Goal: Information Seeking & Learning: Learn about a topic

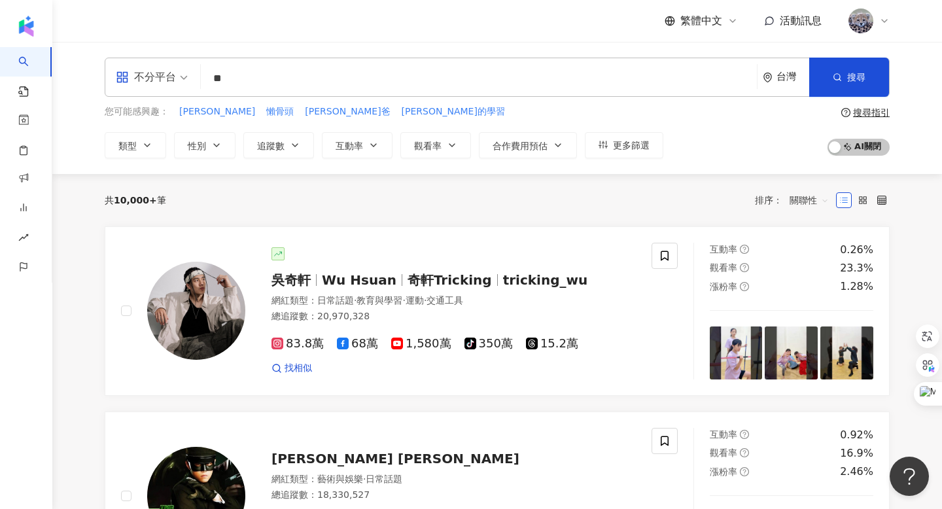
type input "**"
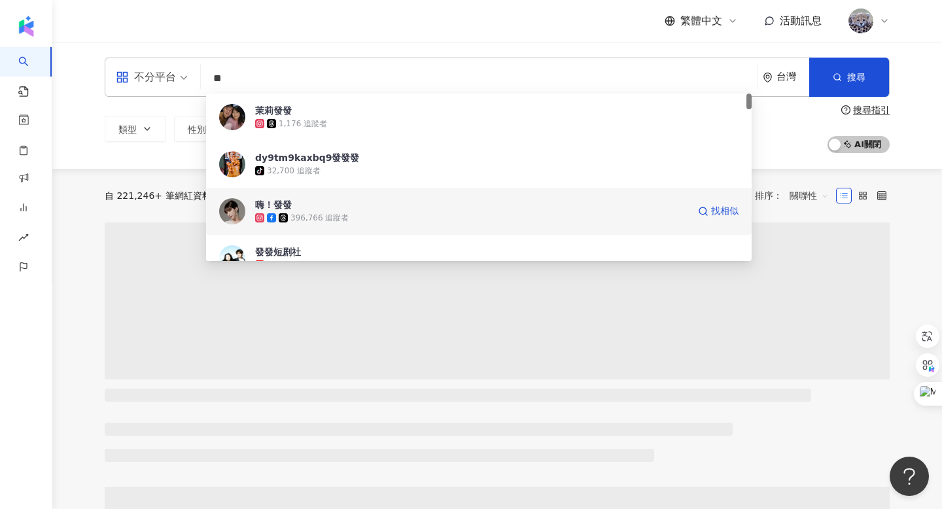
click at [302, 207] on span "嗨！發發" at bounding box center [471, 204] width 433 height 13
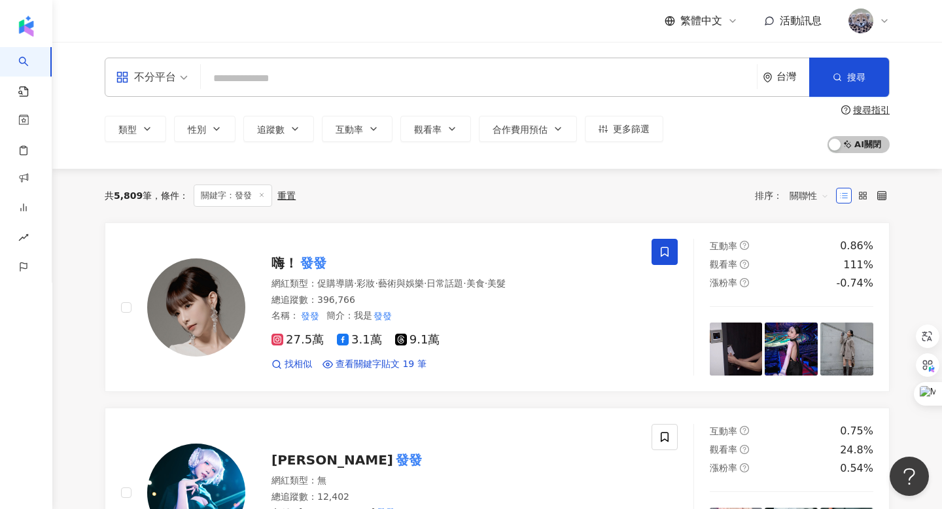
click at [267, 83] on input "search" at bounding box center [478, 78] width 545 height 25
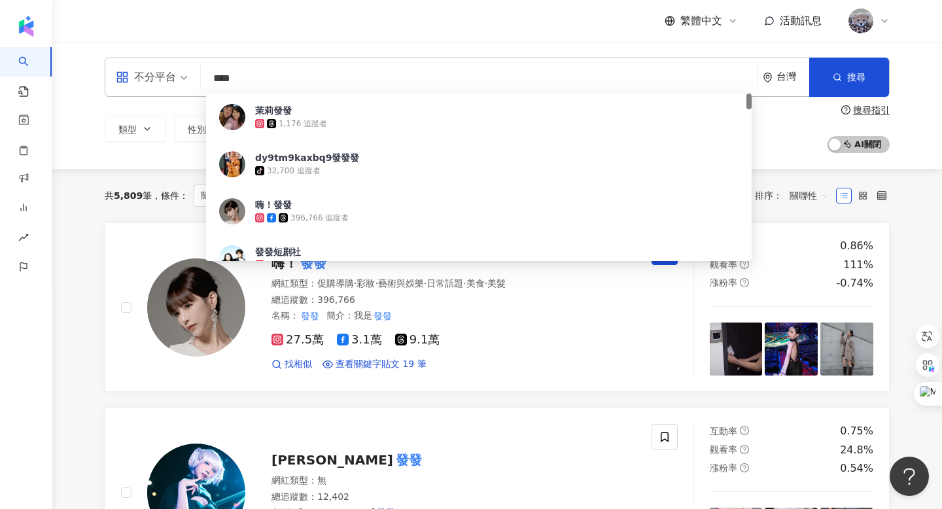
type input "***"
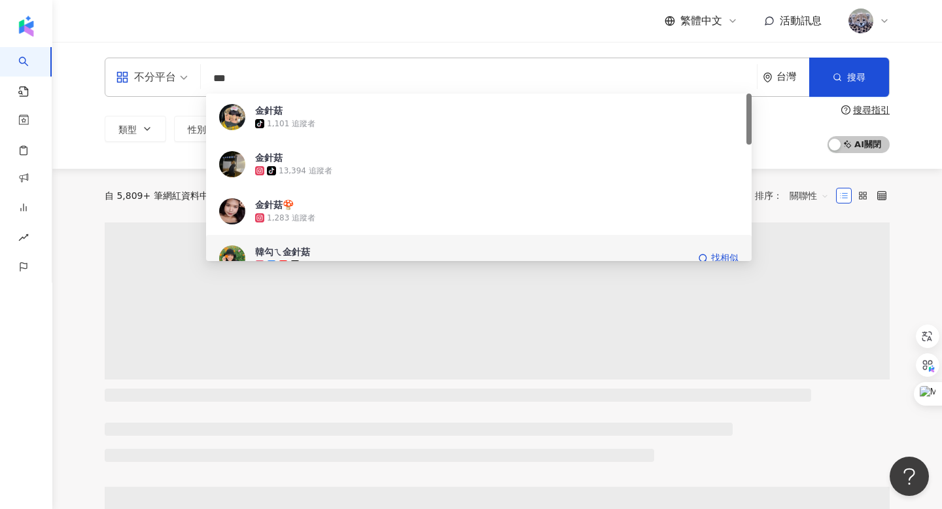
click at [246, 250] on div "韓勾ㄟ金針菇 2,845,096 追蹤者 找相似" at bounding box center [478, 258] width 545 height 47
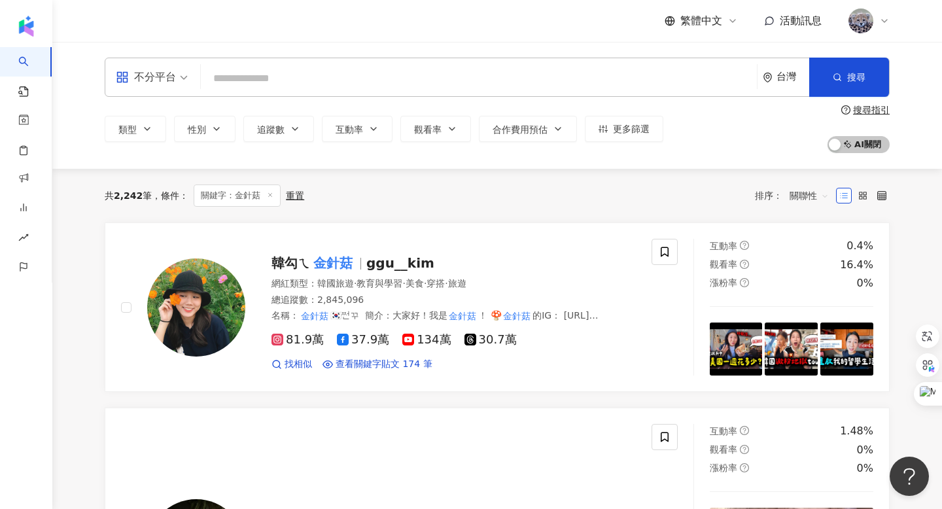
click at [355, 65] on div "不分平台 台灣 搜尋 8d010227-d9fb-4093-b6ff-efa5b1b488a6 金針菇 tiktok-icon 1,101 追蹤者 金針菇 t…" at bounding box center [497, 77] width 785 height 39
click at [337, 84] on input "search" at bounding box center [478, 78] width 545 height 25
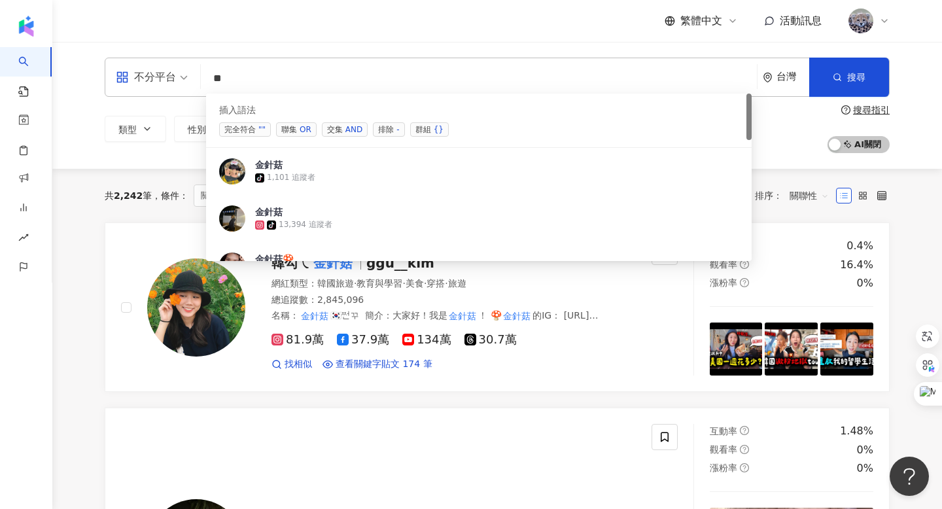
type input "*"
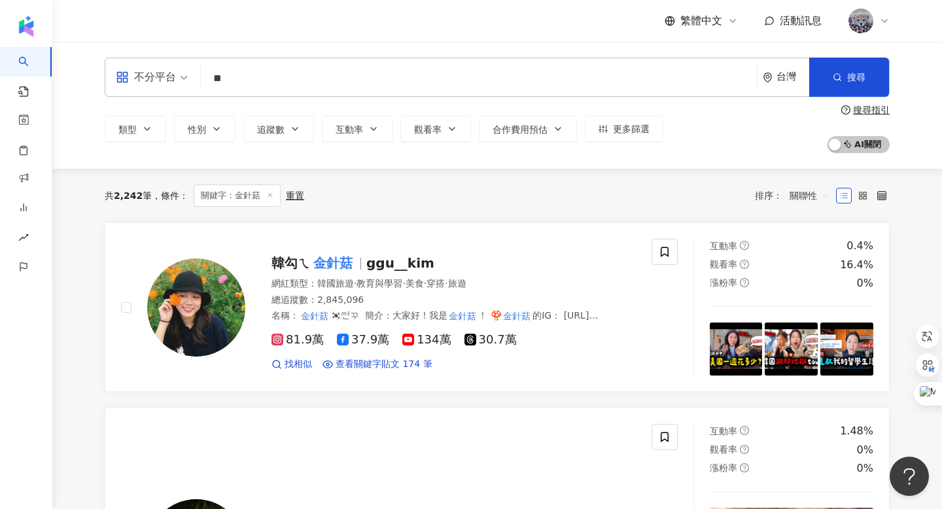
type input "*"
type input "**"
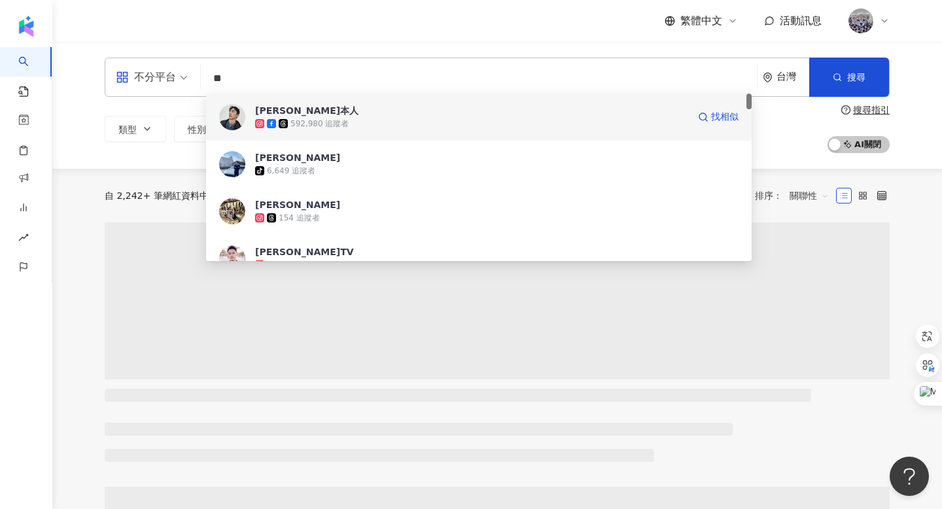
click at [367, 113] on span "阿本本人" at bounding box center [471, 110] width 433 height 13
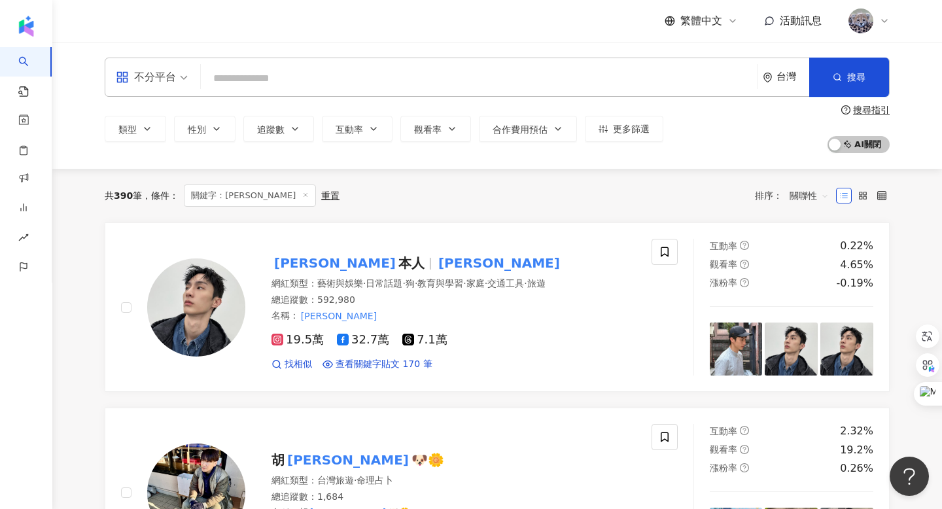
click at [321, 85] on input "search" at bounding box center [478, 78] width 545 height 25
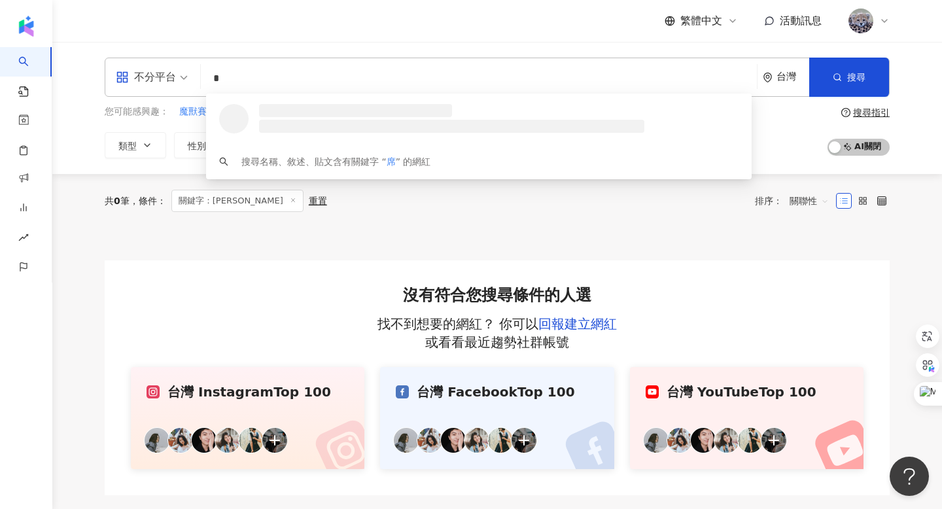
type input "*"
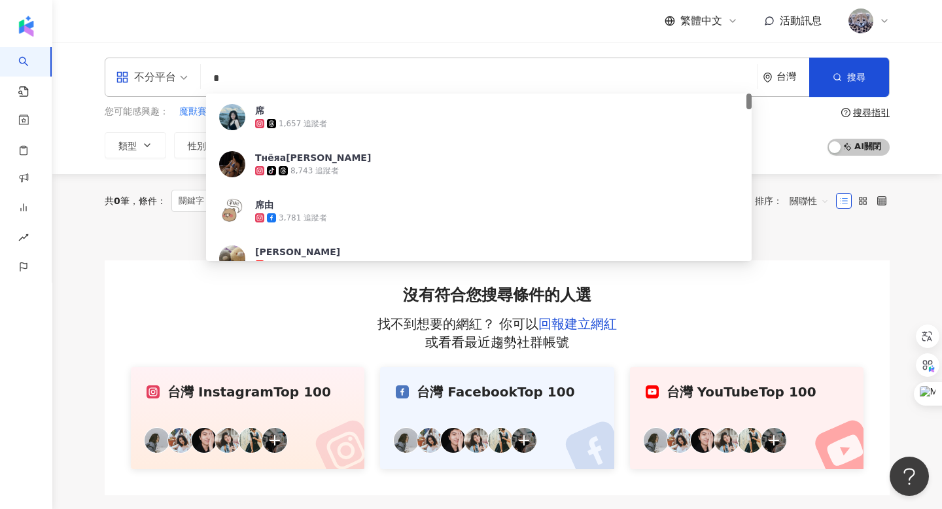
drag, startPoint x: 268, startPoint y: 66, endPoint x: 209, endPoint y: 66, distance: 59.5
click at [209, 66] on input "*" at bounding box center [478, 78] width 545 height 25
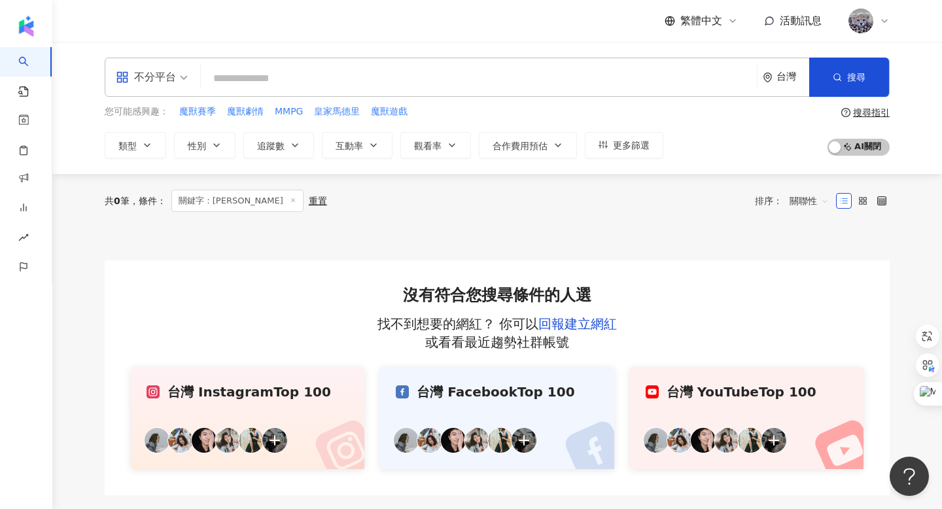
paste input "***"
type input "***"
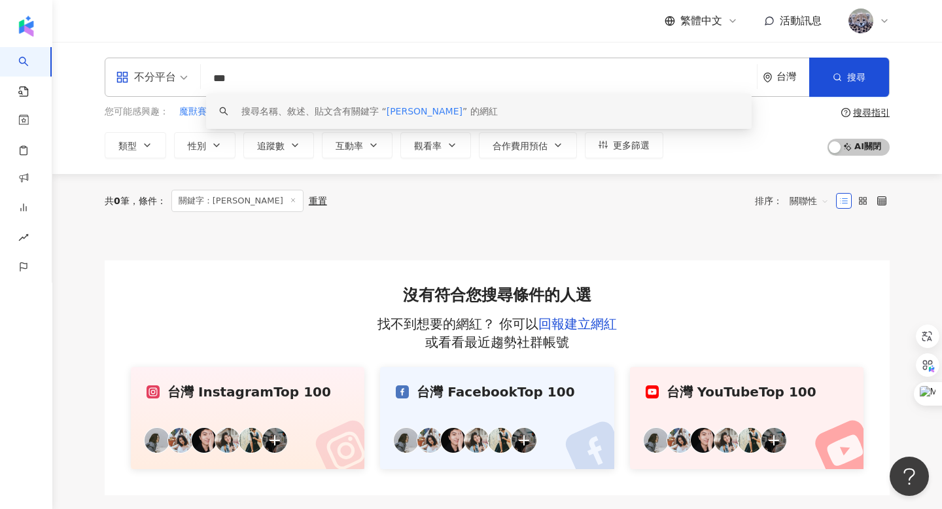
click at [353, 80] on input "***" at bounding box center [478, 78] width 545 height 25
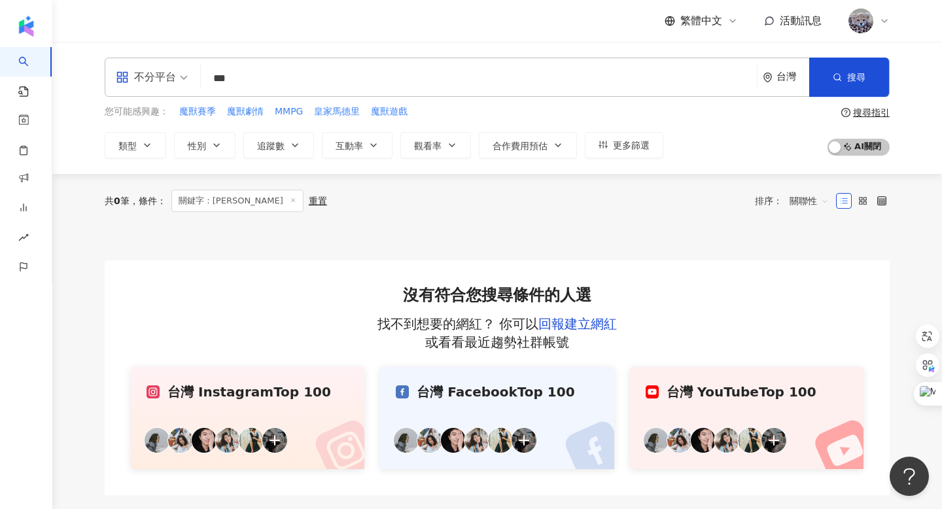
click at [296, 56] on div "不分平台 *** 台灣 搜尋 keyword 搜尋名稱、敘述、貼文含有關鍵字 “ 席維倫 ” 的網紅 您可能感興趣： 魔獸賽季 魔獸劇情 MMPG 皇家馬德里…" at bounding box center [496, 108] width 889 height 132
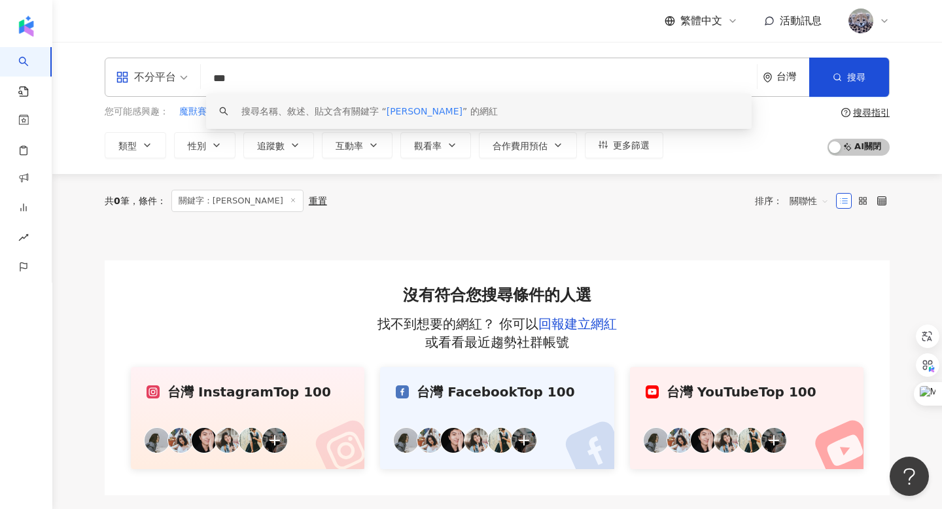
drag, startPoint x: 271, startPoint y: 80, endPoint x: 171, endPoint y: 80, distance: 100.7
click at [171, 80] on div "不分平台 *** 台灣 搜尋 keyword 搜尋名稱、敘述、貼文含有關鍵字 “ 席維倫 ” 的網紅" at bounding box center [497, 77] width 785 height 39
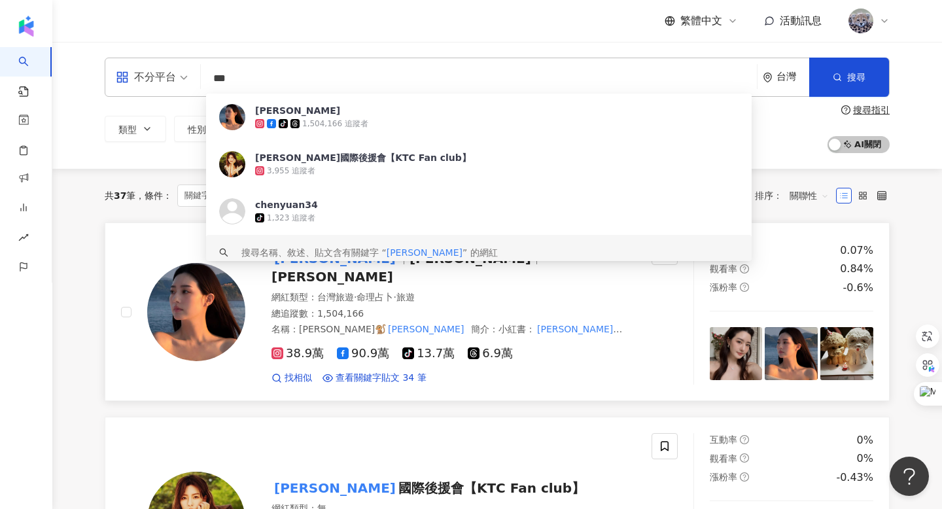
type input "***"
click at [290, 267] on mark "陳語安" at bounding box center [334, 258] width 127 height 21
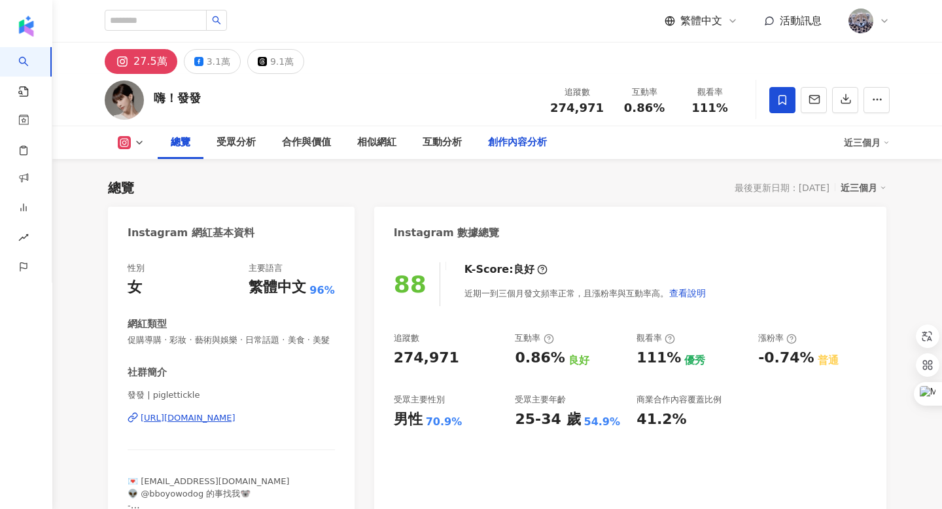
click at [524, 139] on div "創作內容分析" at bounding box center [517, 143] width 59 height 16
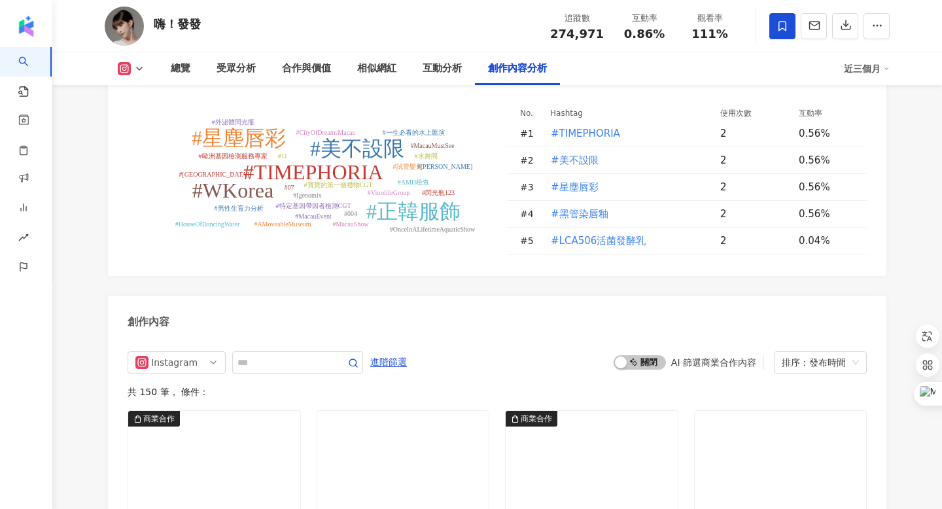
scroll to position [3867, 0]
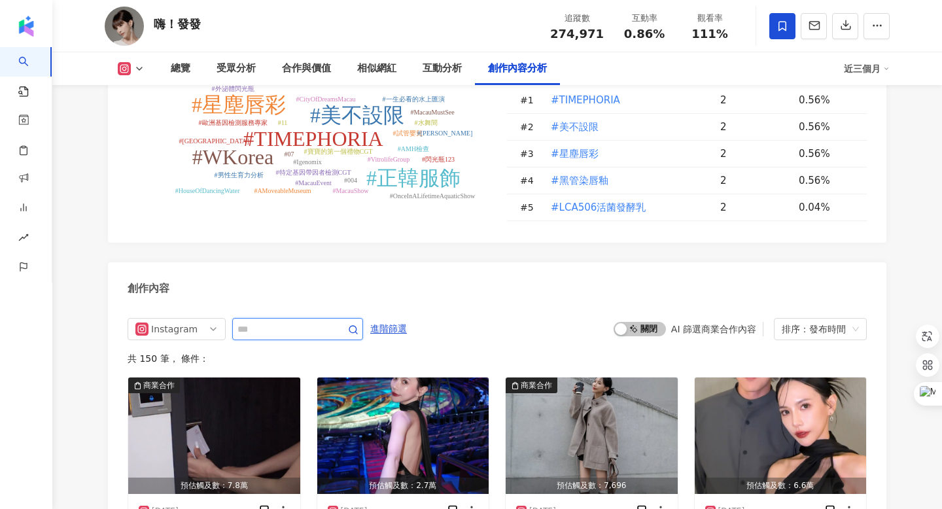
click at [313, 321] on input "text" at bounding box center [283, 329] width 92 height 16
type input "***"
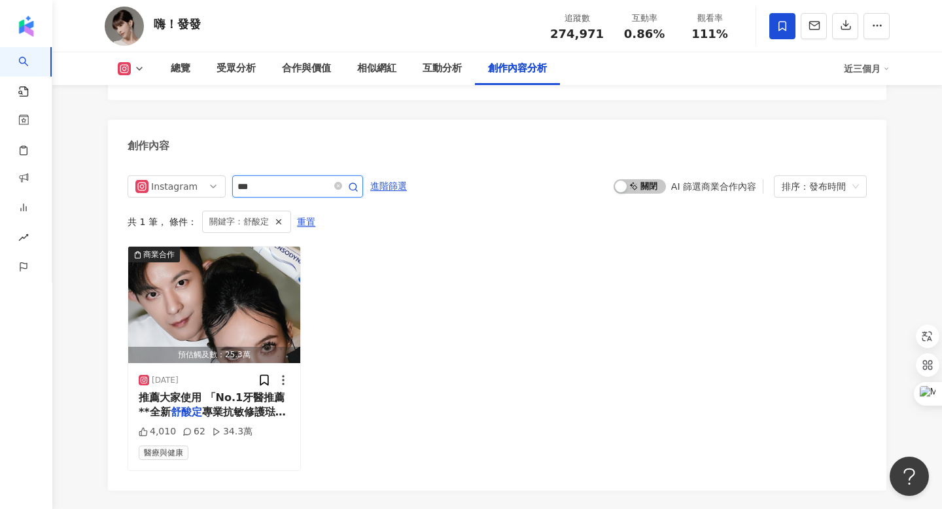
scroll to position [4060, 0]
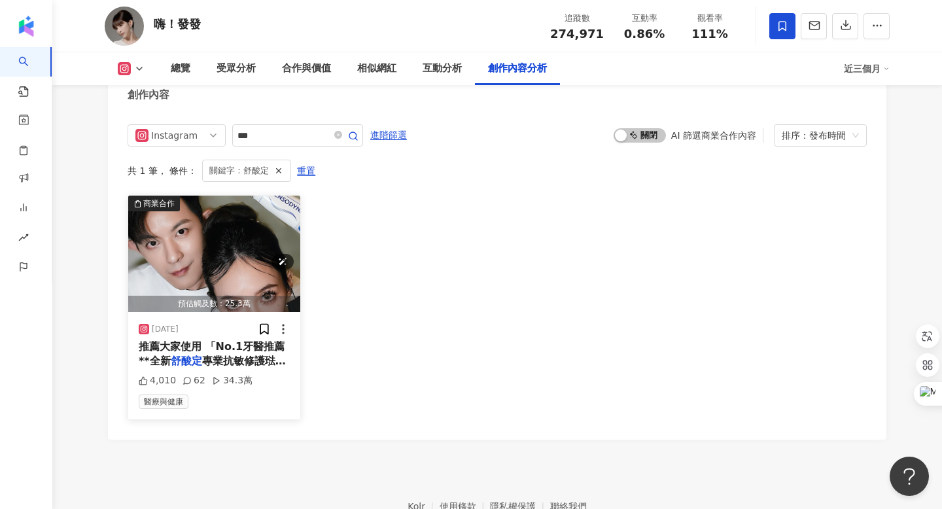
click at [237, 241] on img "button" at bounding box center [214, 254] width 172 height 116
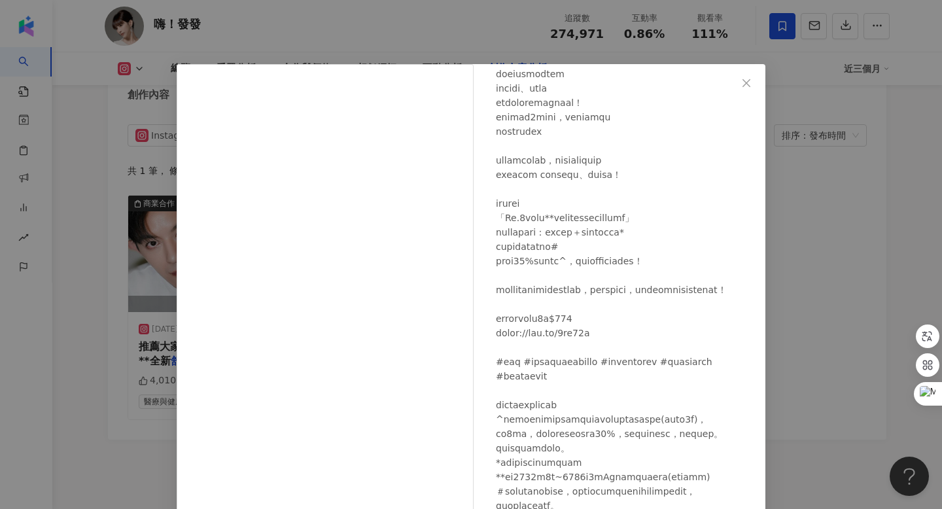
scroll to position [197, 0]
click at [745, 80] on icon "close" at bounding box center [746, 83] width 10 height 10
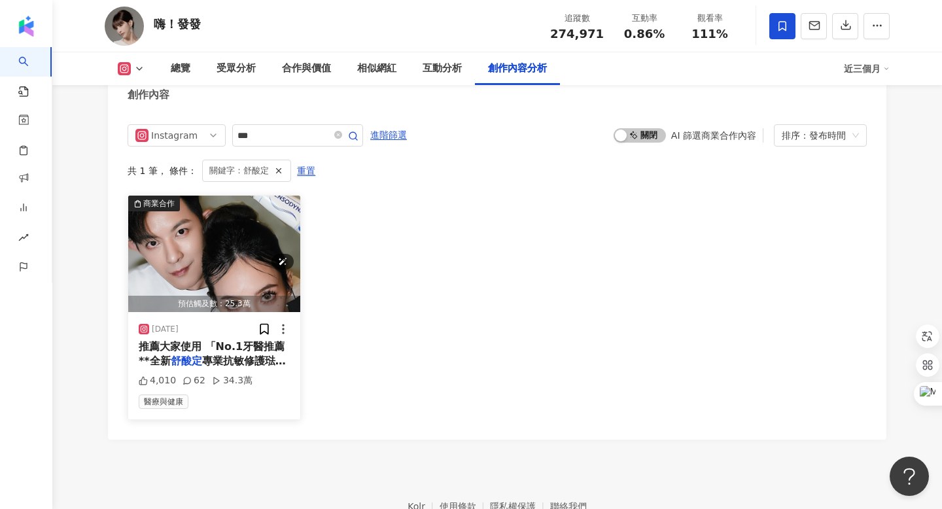
click at [252, 207] on img "button" at bounding box center [214, 254] width 172 height 116
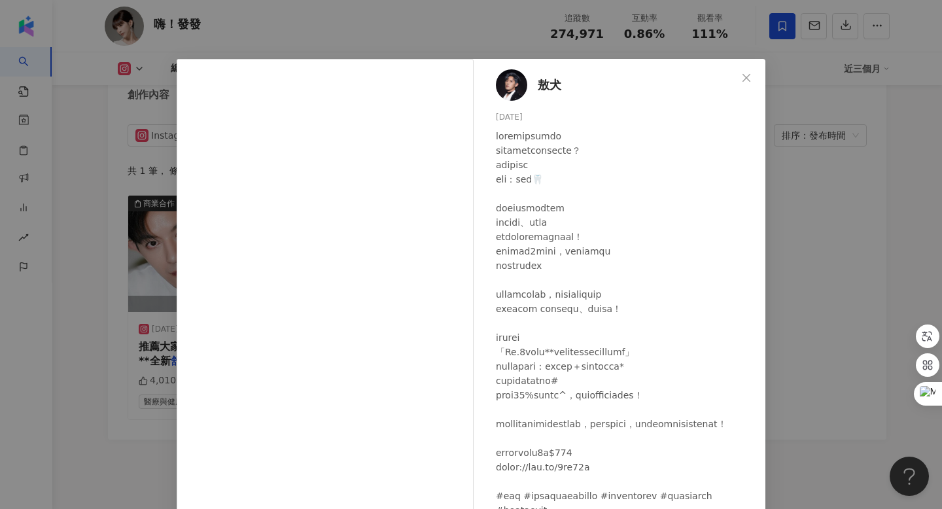
scroll to position [0, 0]
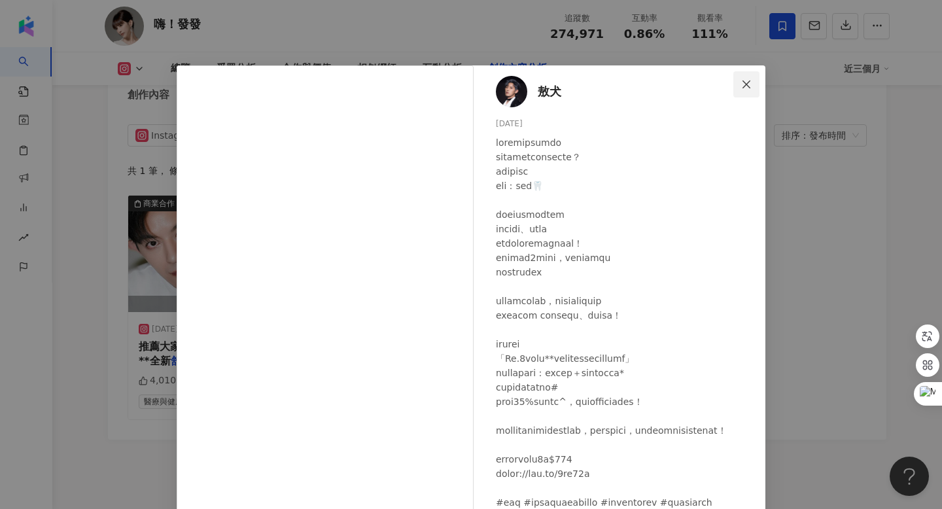
click at [742, 93] on button "Close" at bounding box center [746, 84] width 26 height 26
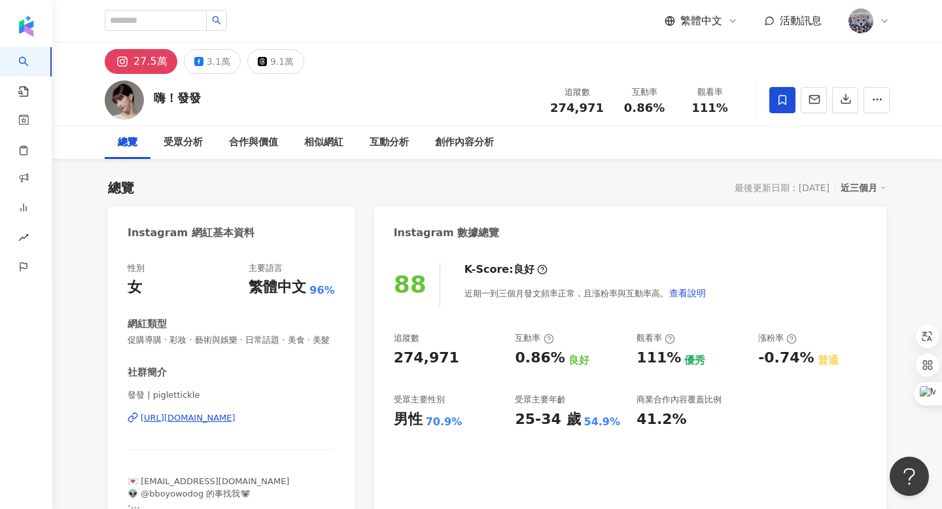
click at [122, 94] on img at bounding box center [124, 99] width 39 height 39
click at [203, 419] on div "https://www.instagram.com/piglettickle/" at bounding box center [188, 418] width 95 height 12
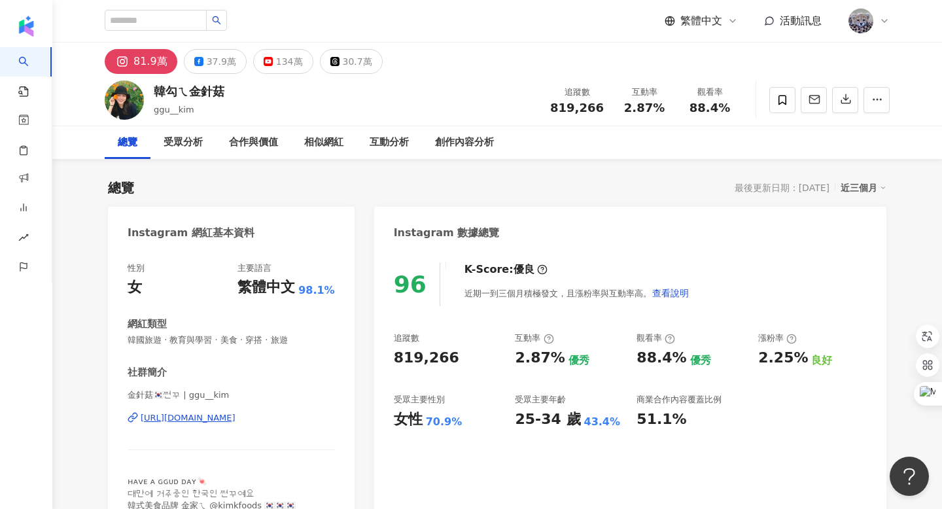
click at [206, 419] on div "https://www.instagram.com/ggu__kim/" at bounding box center [188, 418] width 95 height 12
click at [435, 144] on div "創作內容分析" at bounding box center [464, 143] width 59 height 16
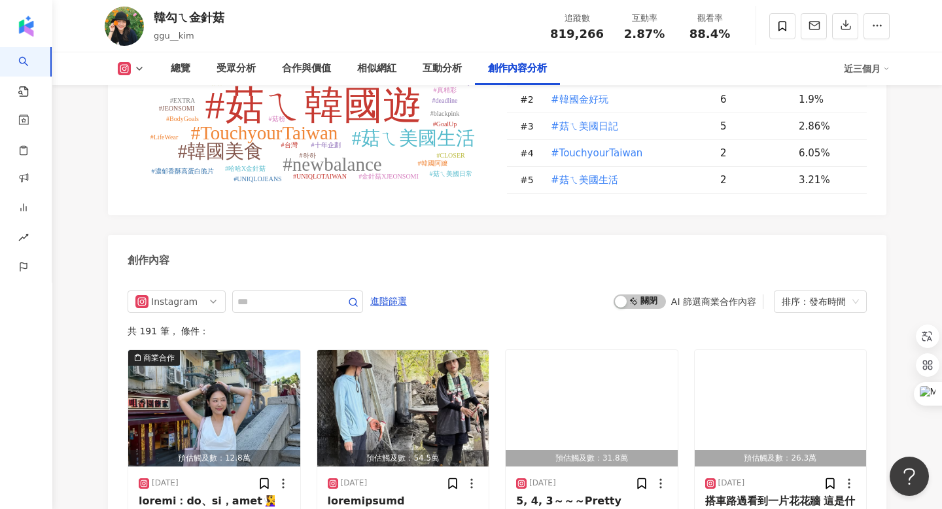
scroll to position [3901, 0]
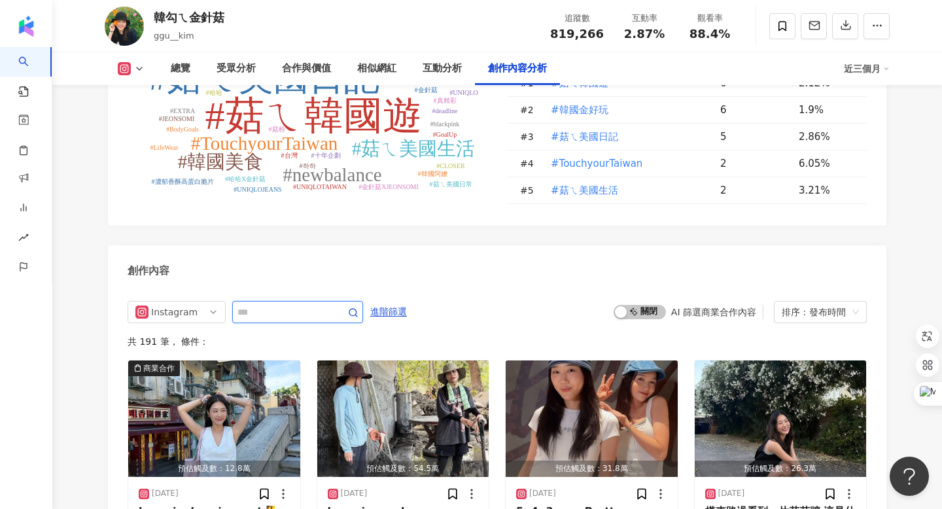
click at [264, 304] on input "text" at bounding box center [283, 312] width 92 height 16
type input "**"
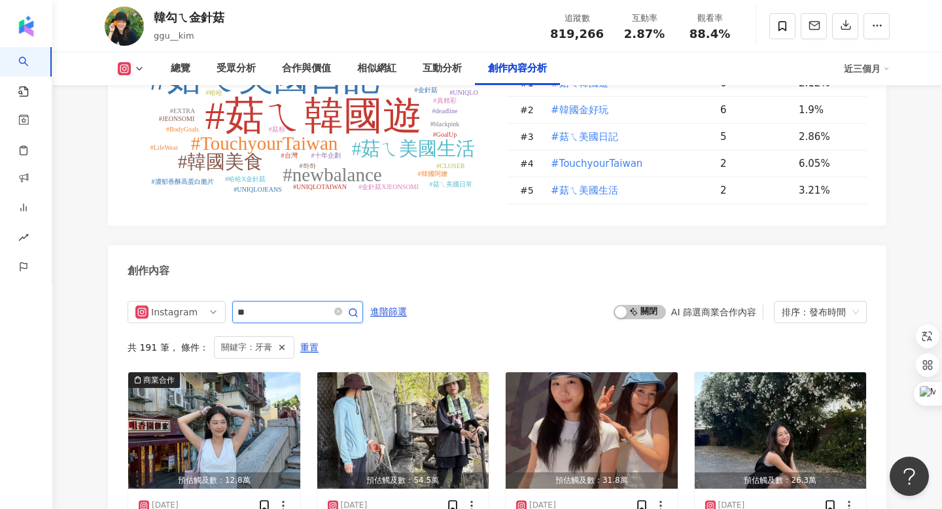
scroll to position [3983, 0]
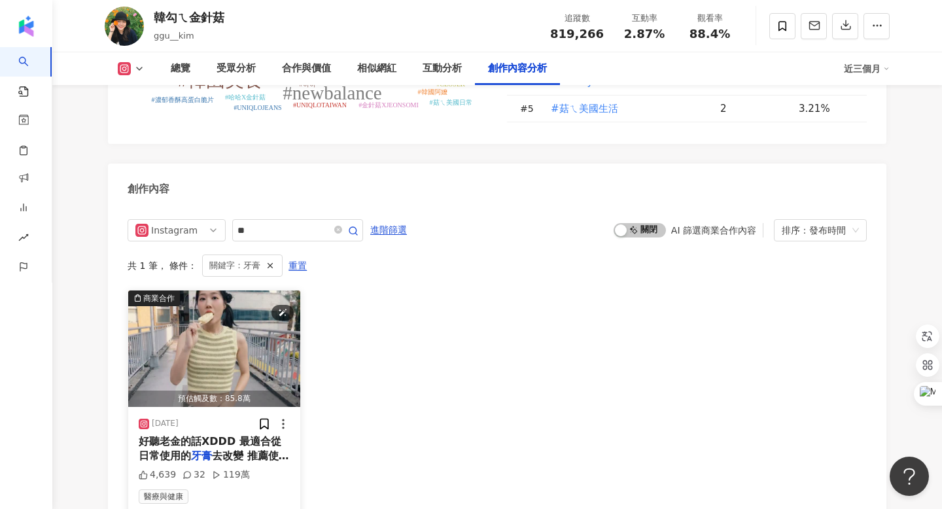
click at [229, 290] on img "button" at bounding box center [214, 348] width 172 height 116
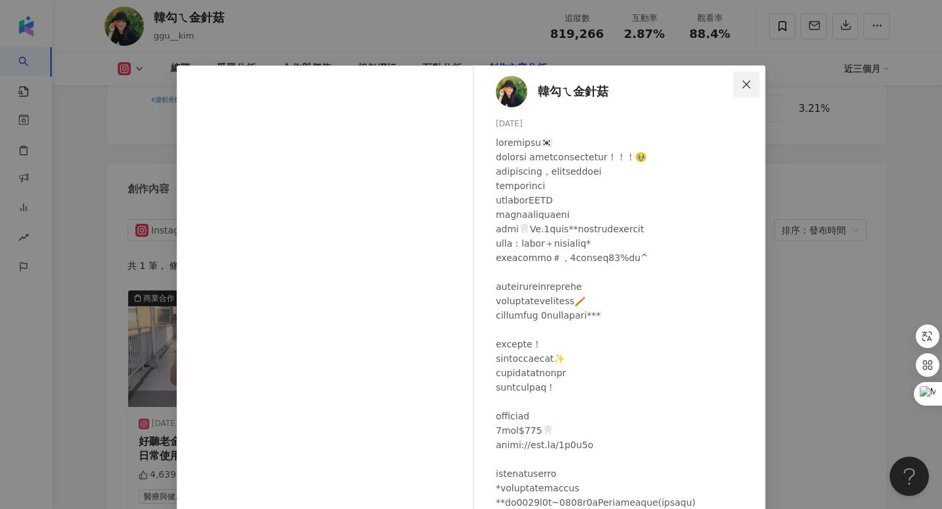
click at [746, 90] on button "Close" at bounding box center [746, 84] width 26 height 26
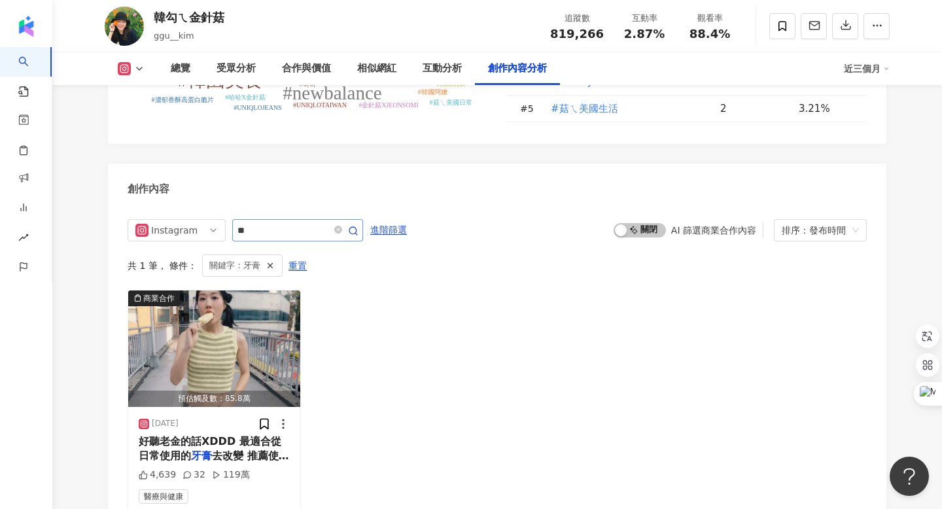
click at [335, 222] on span at bounding box center [345, 230] width 26 height 16
click at [337, 226] on icon "close-circle" at bounding box center [338, 230] width 8 height 8
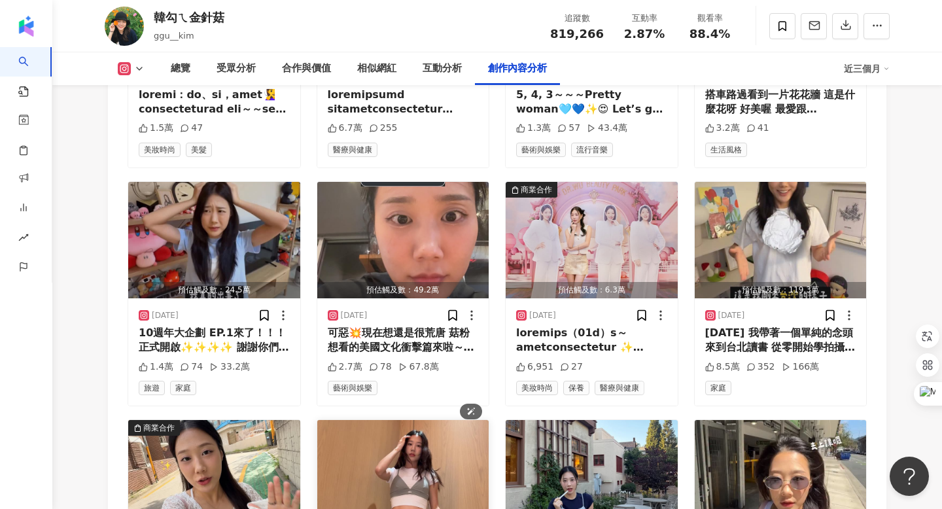
scroll to position [4442, 0]
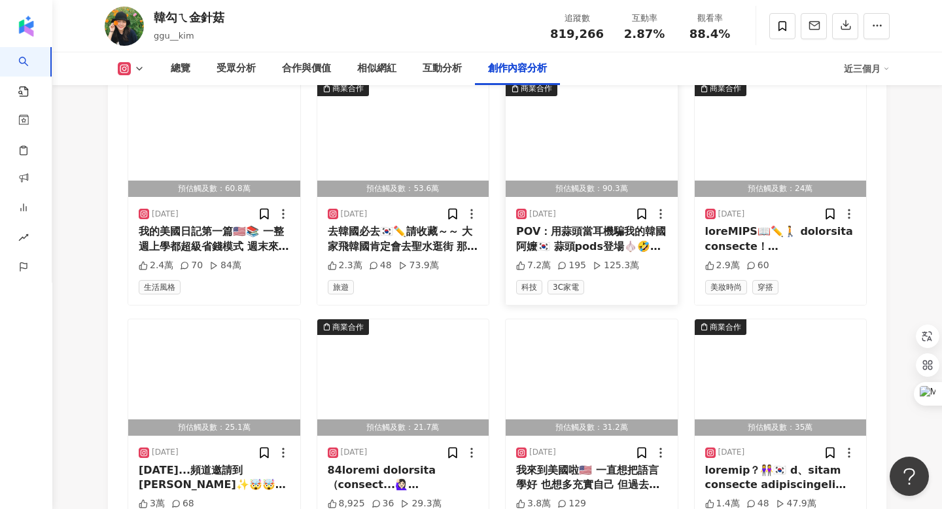
scroll to position [5150, 0]
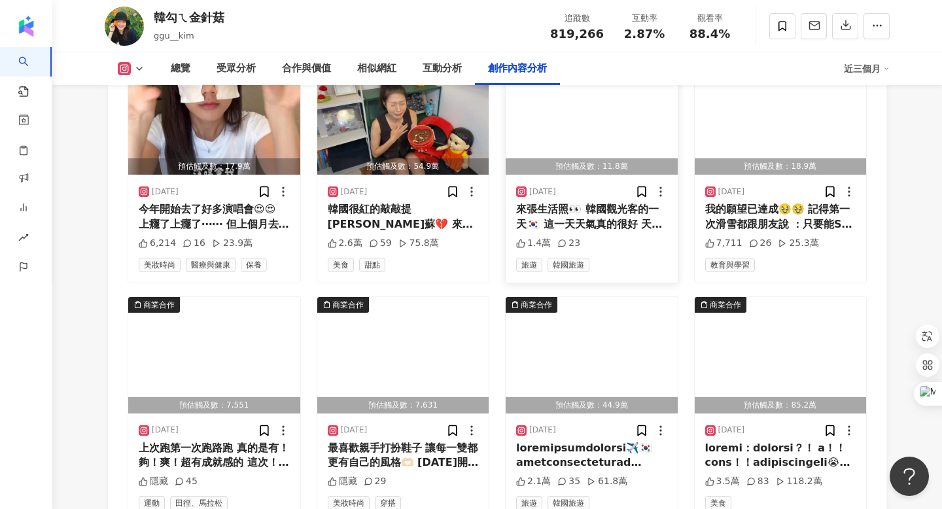
scroll to position [5874, 0]
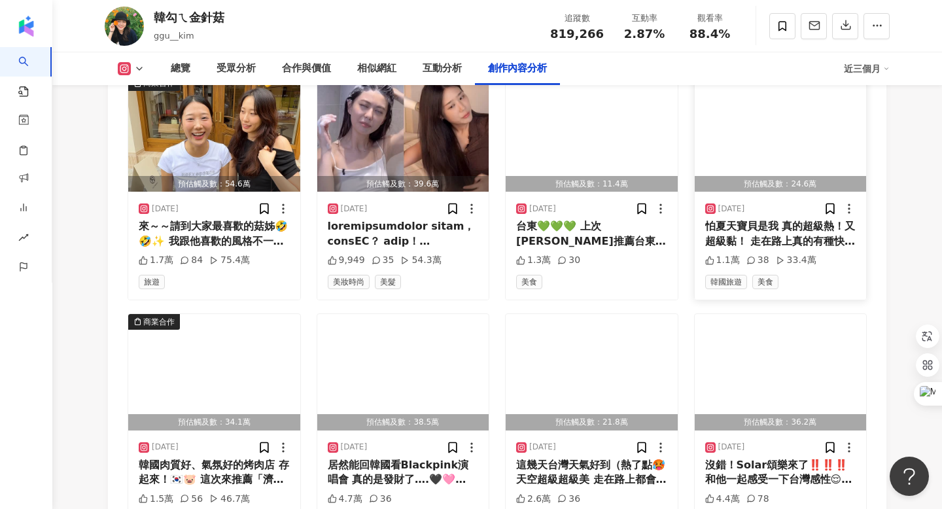
scroll to position [6569, 0]
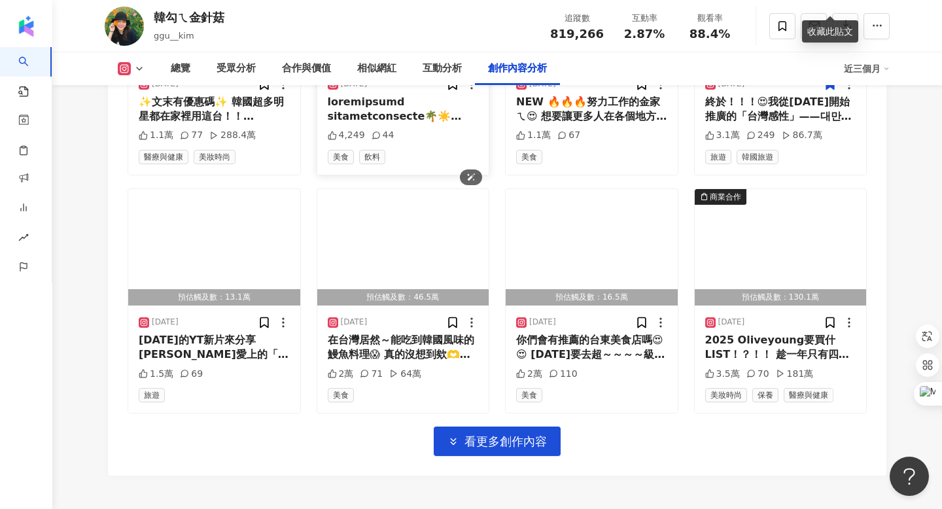
scroll to position [7442, 0]
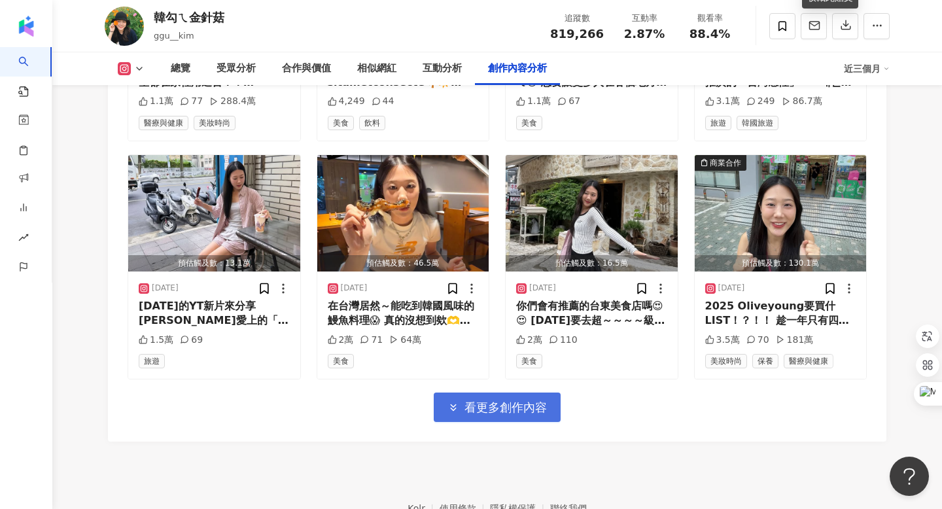
click at [464, 400] on span "看更多創作內容" at bounding box center [505, 407] width 82 height 14
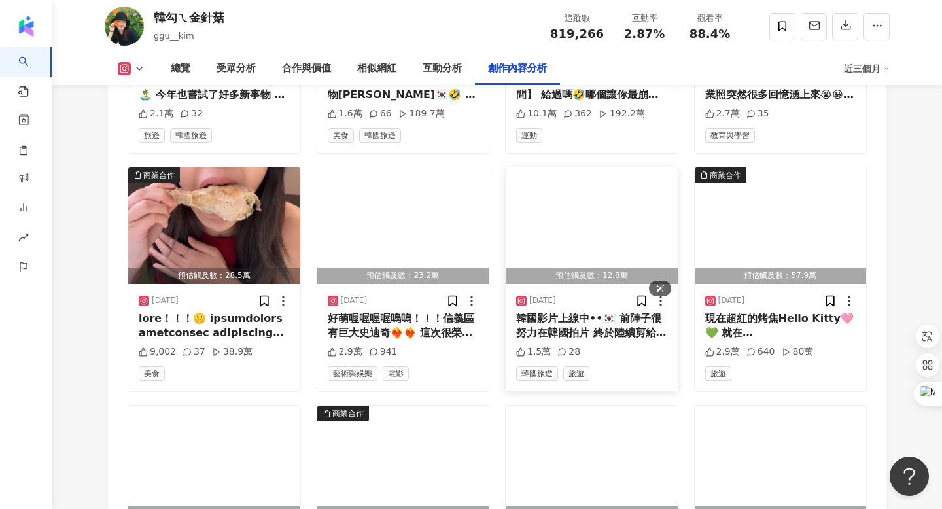
scroll to position [8047, 0]
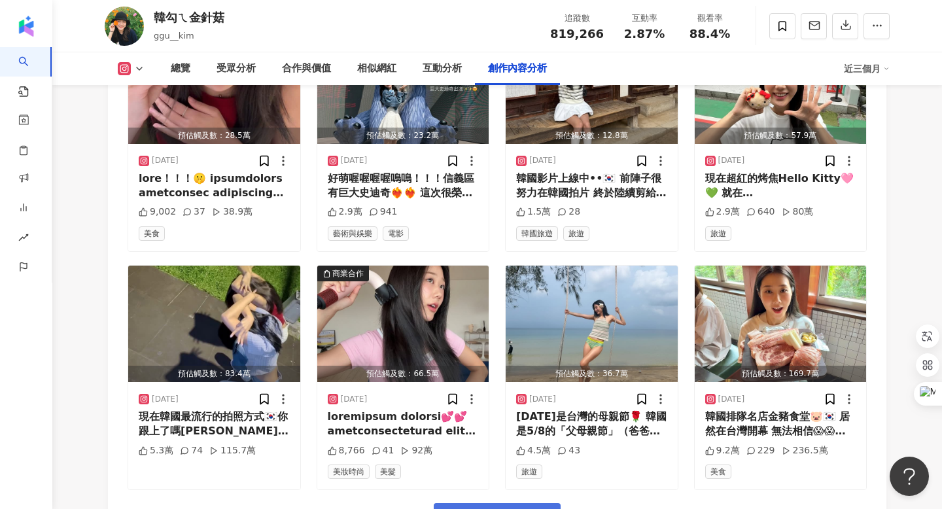
click at [487, 503] on button "看更多創作內容" at bounding box center [497, 517] width 127 height 29
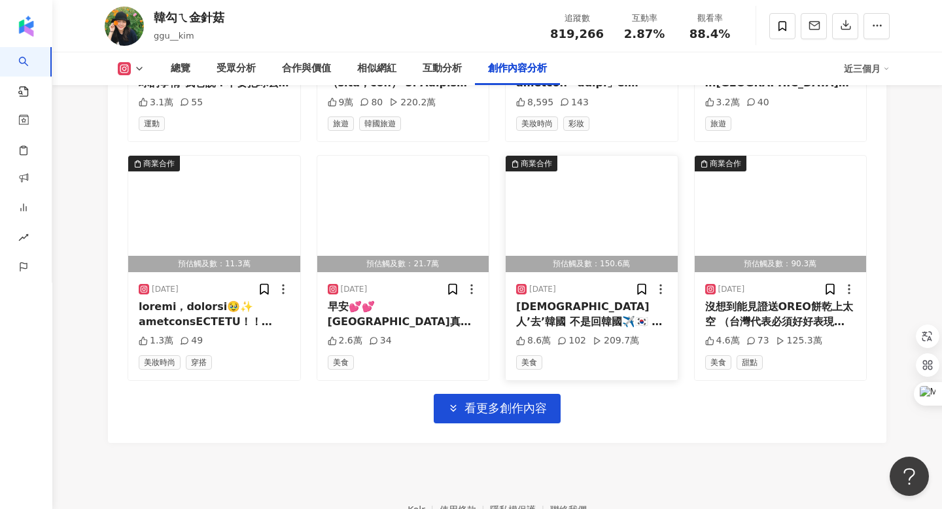
scroll to position [8872, 0]
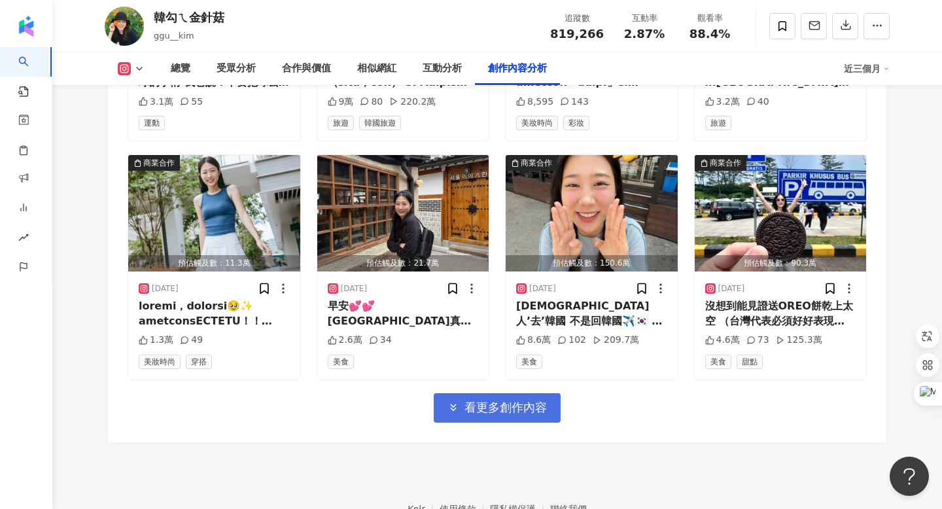
click at [488, 400] on span "看更多創作內容" at bounding box center [505, 407] width 82 height 14
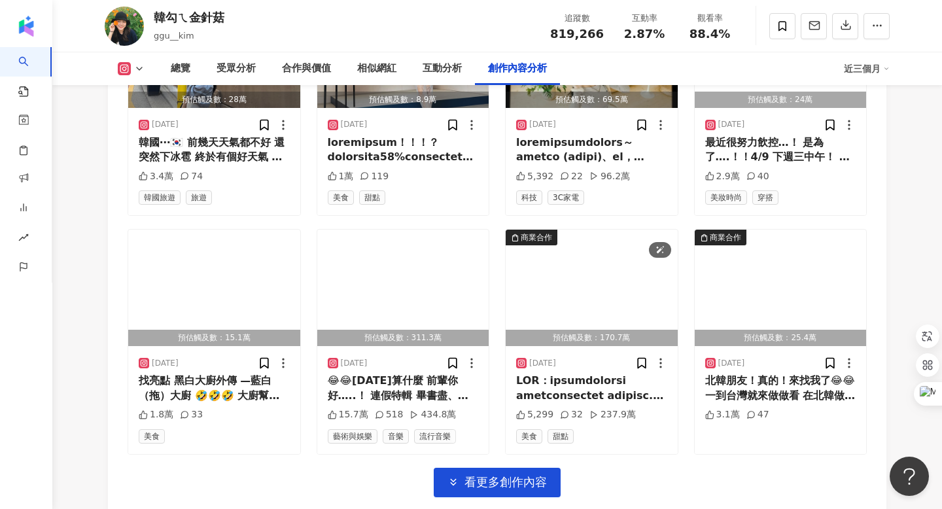
scroll to position [9515, 0]
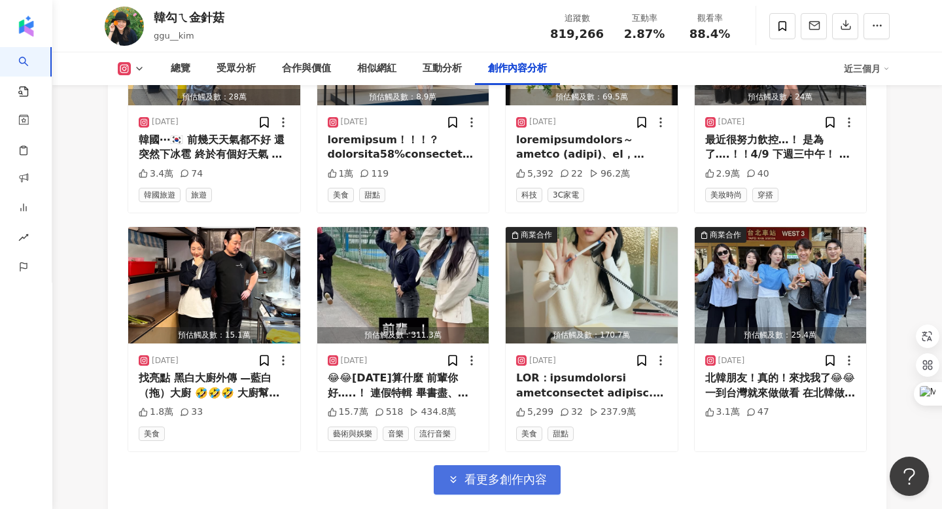
click at [505, 472] on span "看更多創作內容" at bounding box center [505, 479] width 82 height 14
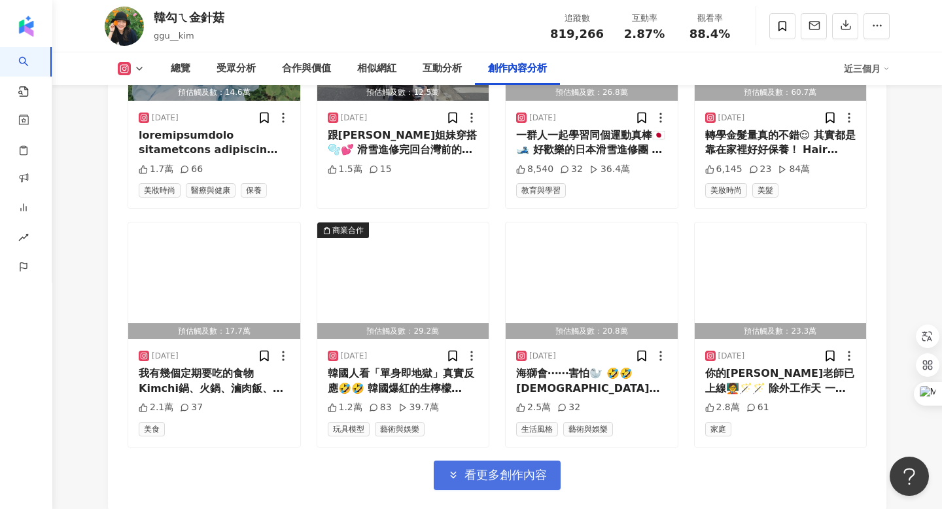
scroll to position [10233, 0]
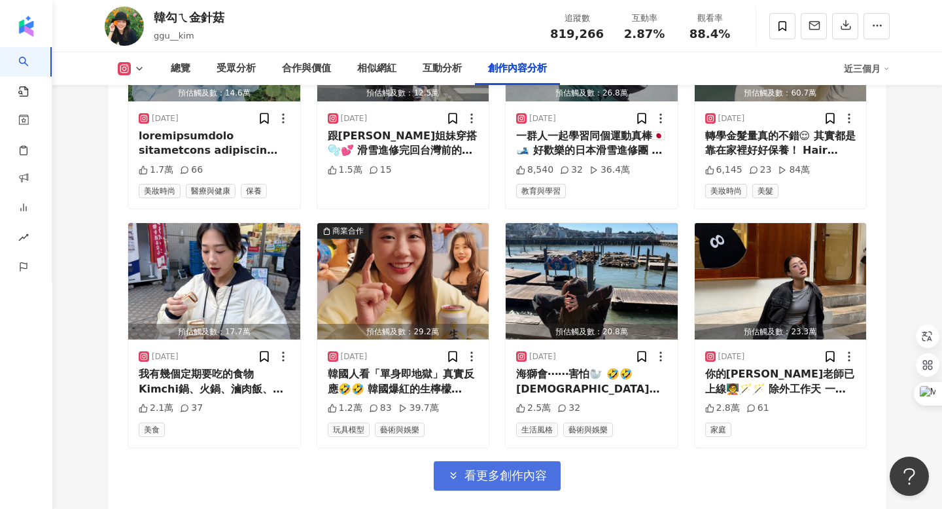
click at [468, 461] on button "看更多創作內容" at bounding box center [497, 475] width 127 height 29
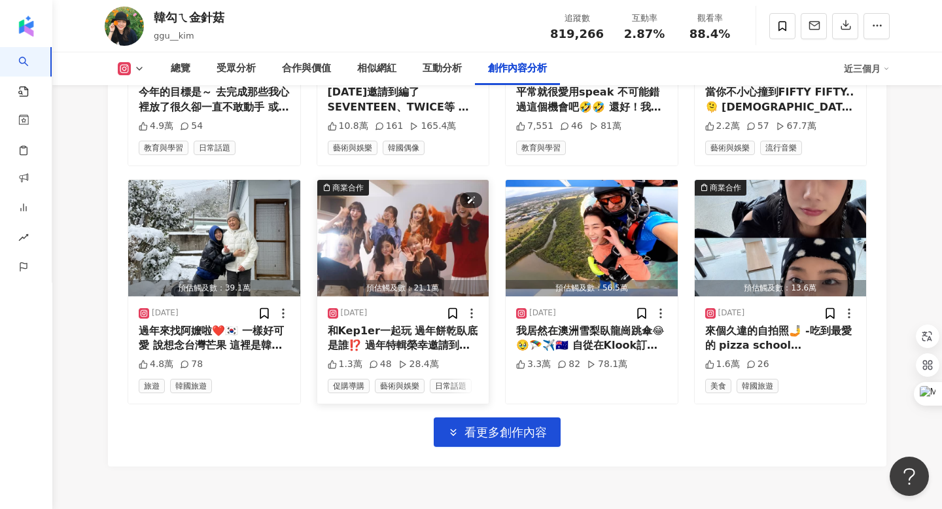
scroll to position [10994, 0]
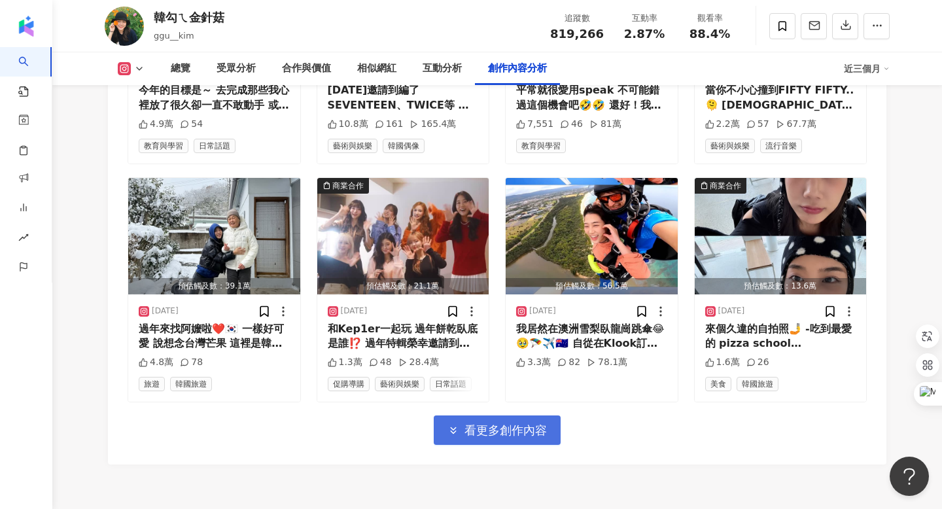
click at [481, 423] on span "看更多創作內容" at bounding box center [505, 430] width 82 height 14
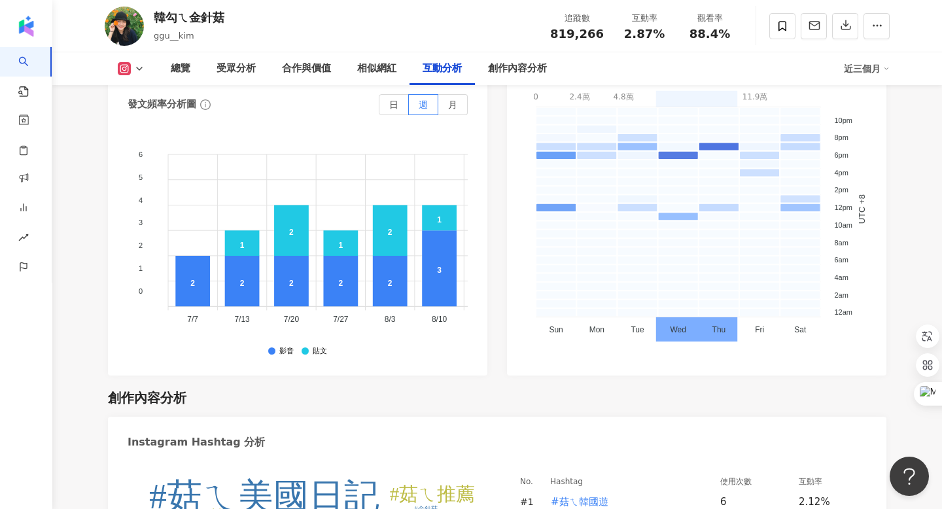
scroll to position [3963, 0]
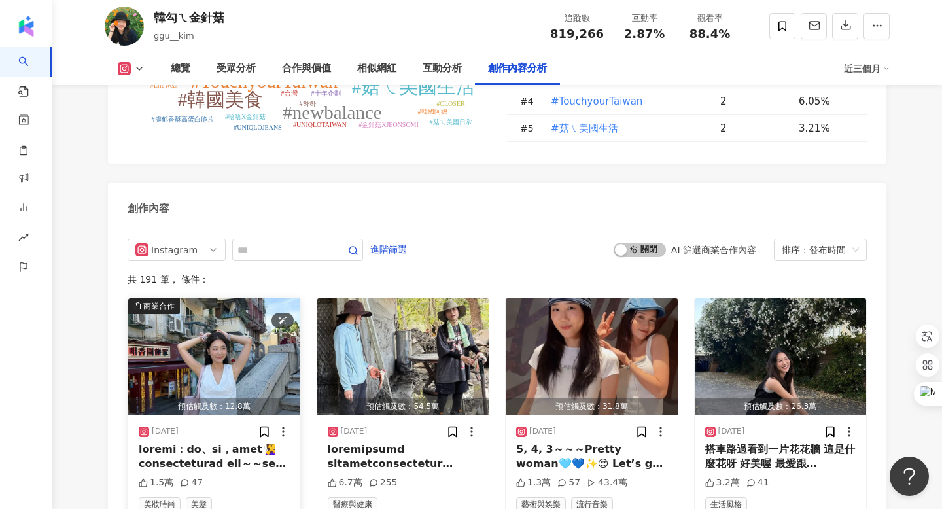
click at [245, 298] on img "button" at bounding box center [214, 356] width 172 height 116
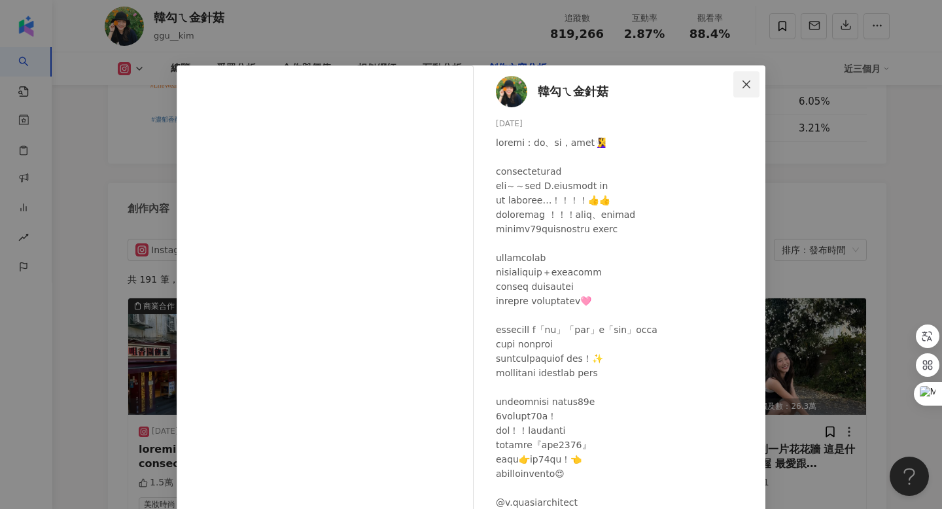
click at [741, 82] on icon "close" at bounding box center [746, 84] width 10 height 10
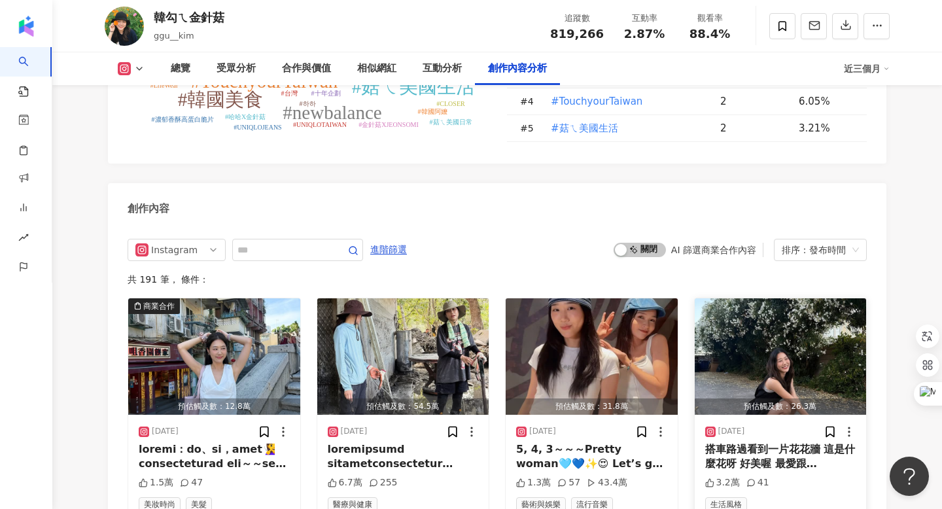
scroll to position [4029, 0]
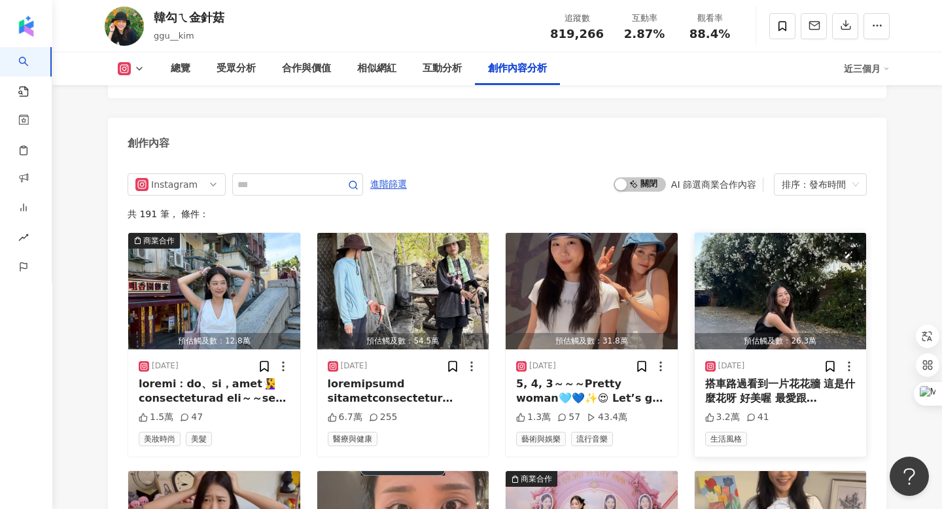
click at [768, 233] on img "button" at bounding box center [780, 291] width 172 height 116
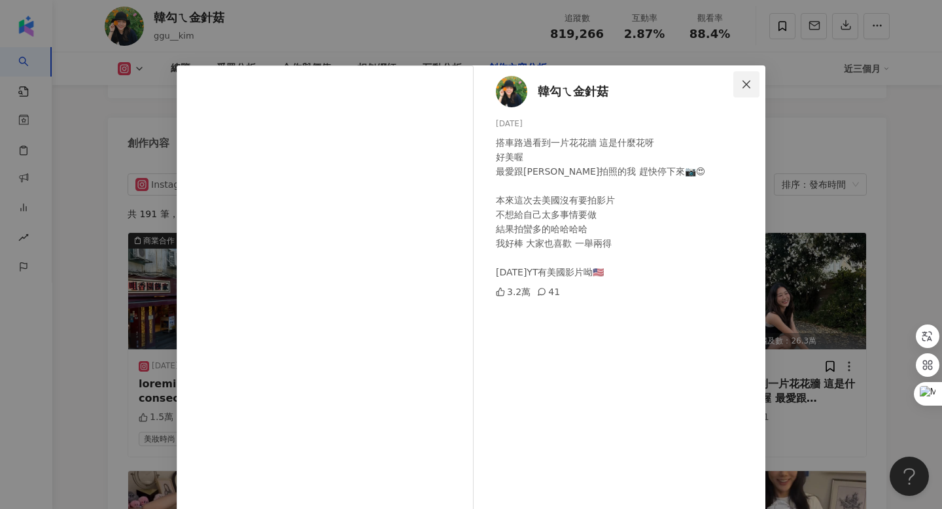
click at [733, 94] on button "Close" at bounding box center [746, 84] width 26 height 26
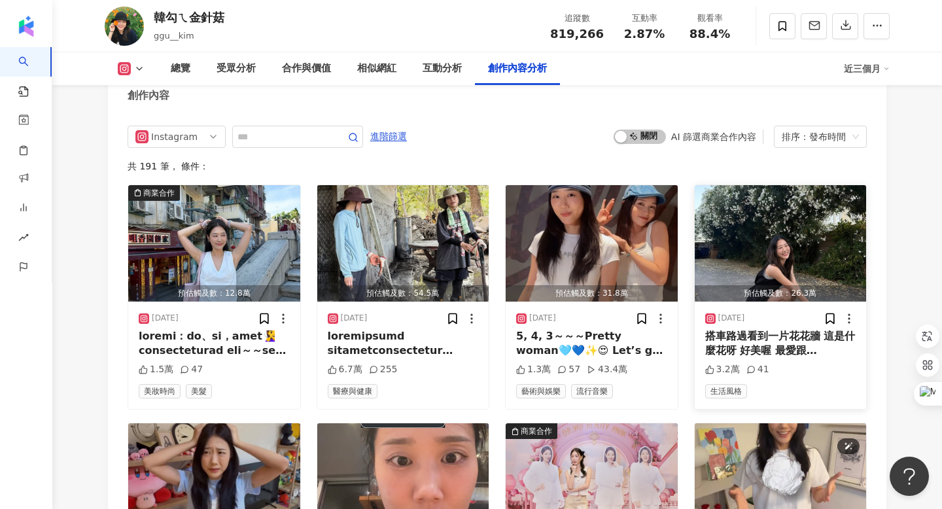
scroll to position [4076, 0]
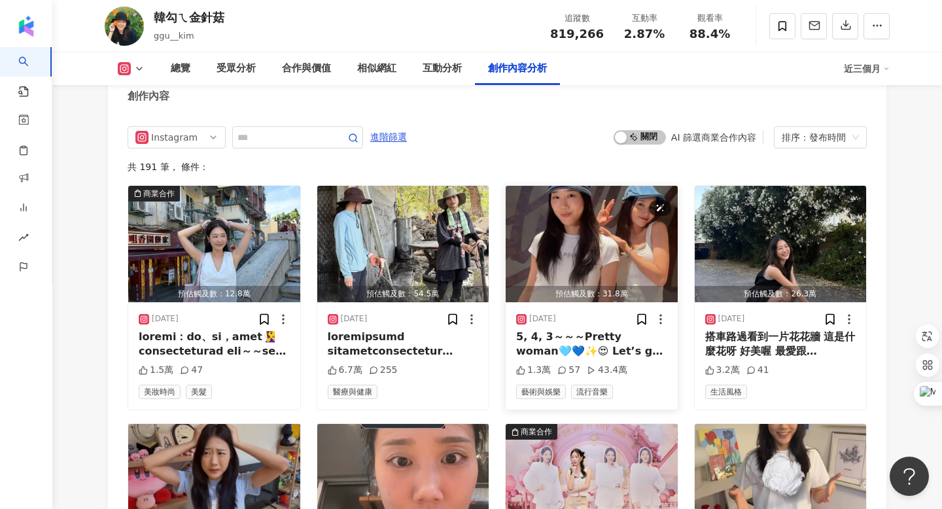
click at [609, 186] on img "button" at bounding box center [591, 244] width 172 height 116
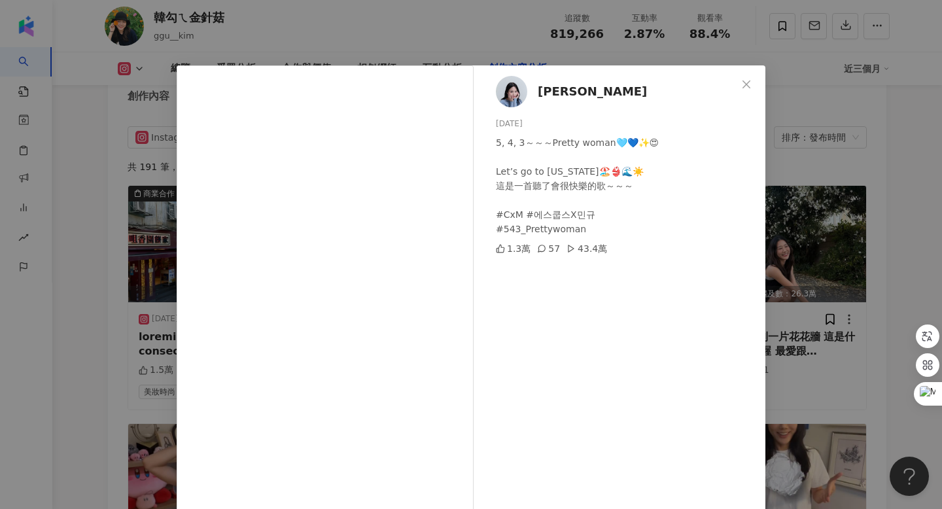
scroll to position [78, 0]
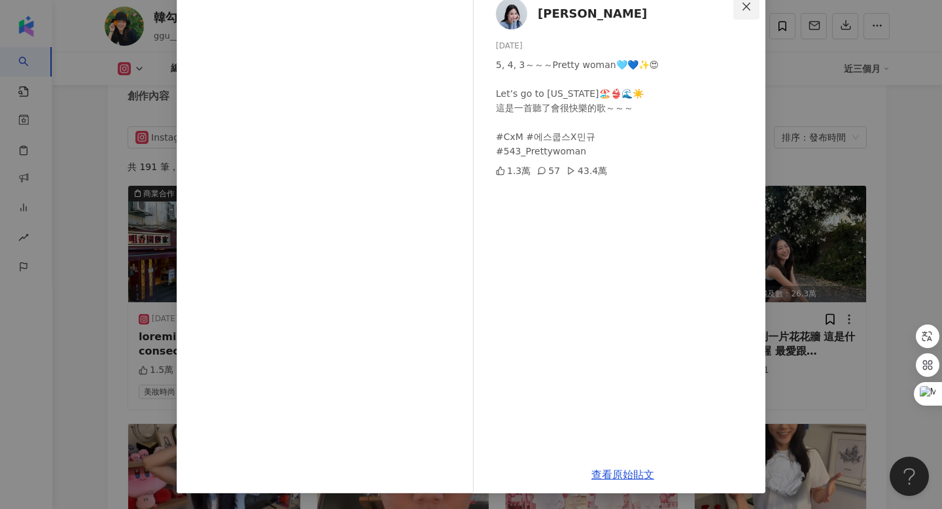
click at [742, 7] on icon "close" at bounding box center [746, 6] width 10 height 10
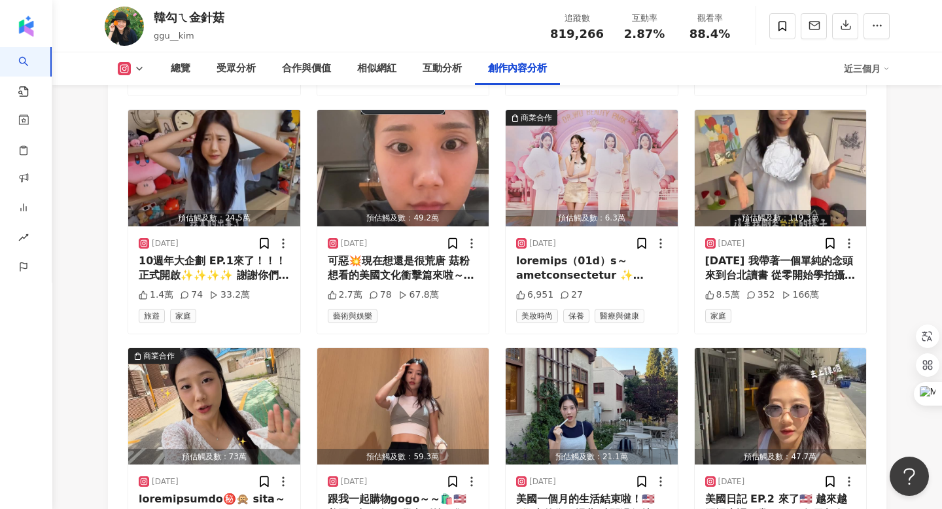
scroll to position [4406, 0]
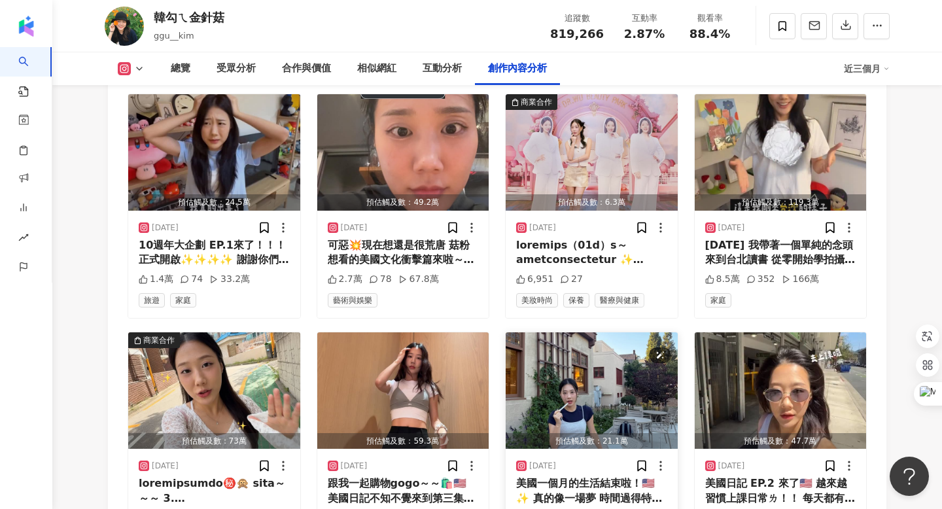
click at [621, 332] on img "button" at bounding box center [591, 390] width 172 height 116
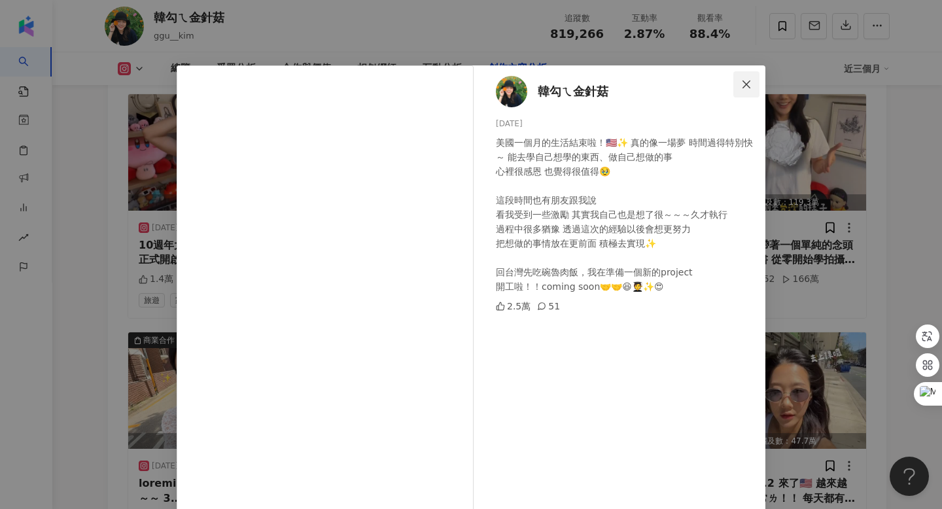
click at [749, 83] on icon "close" at bounding box center [746, 84] width 10 height 10
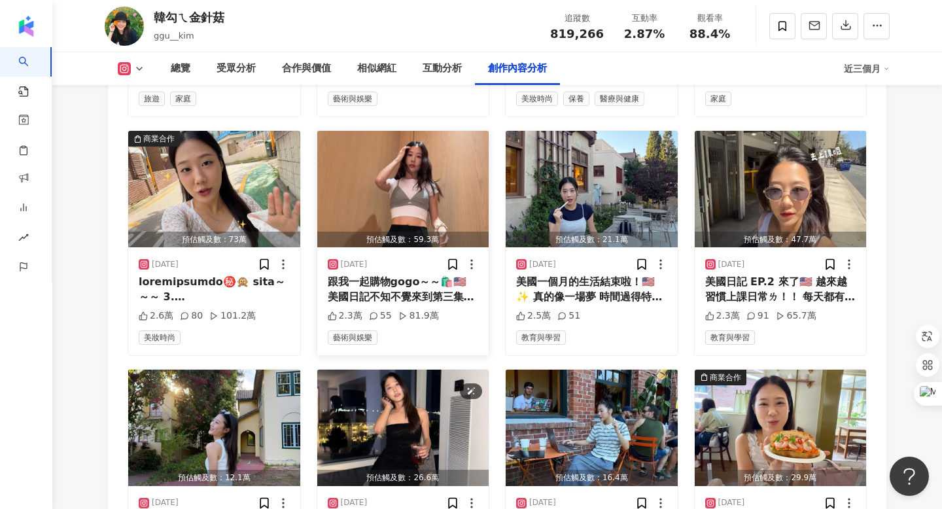
scroll to position [4608, 0]
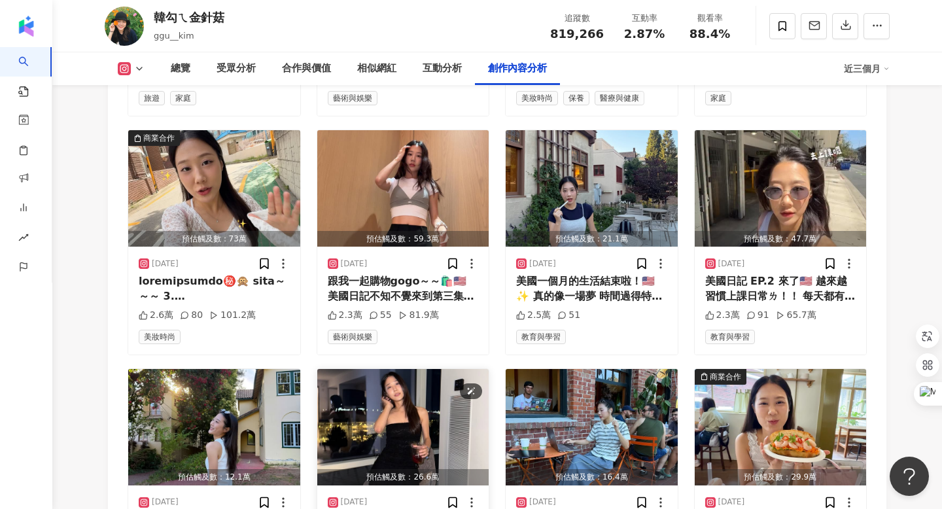
click at [390, 369] on img "button" at bounding box center [403, 427] width 172 height 116
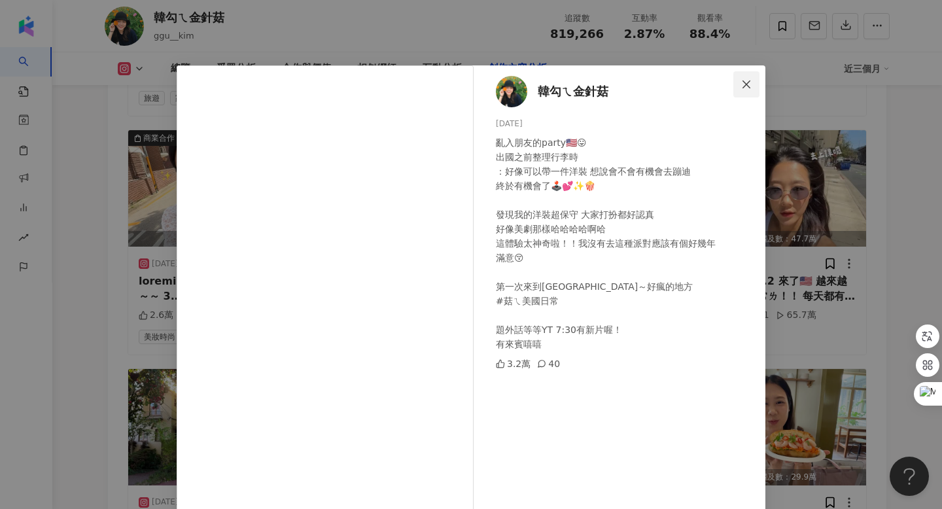
click at [747, 84] on icon "close" at bounding box center [746, 84] width 10 height 10
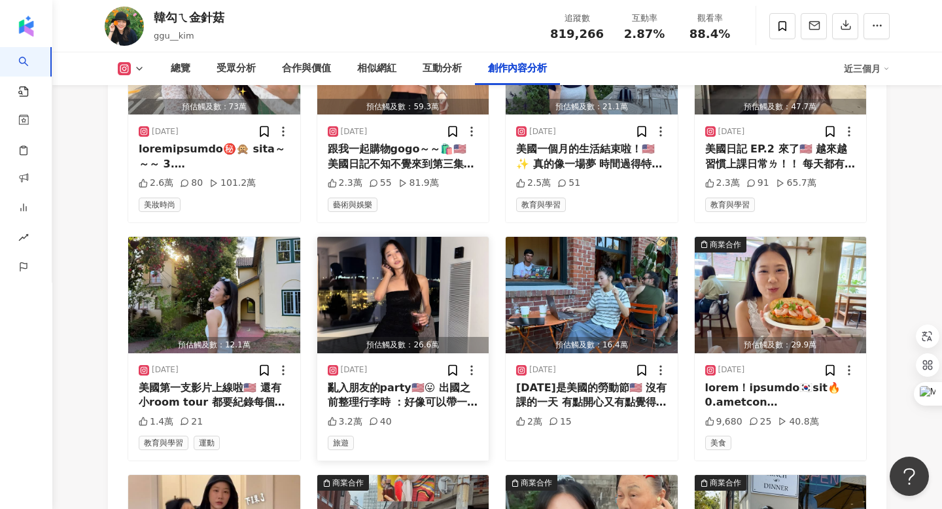
scroll to position [4714, 0]
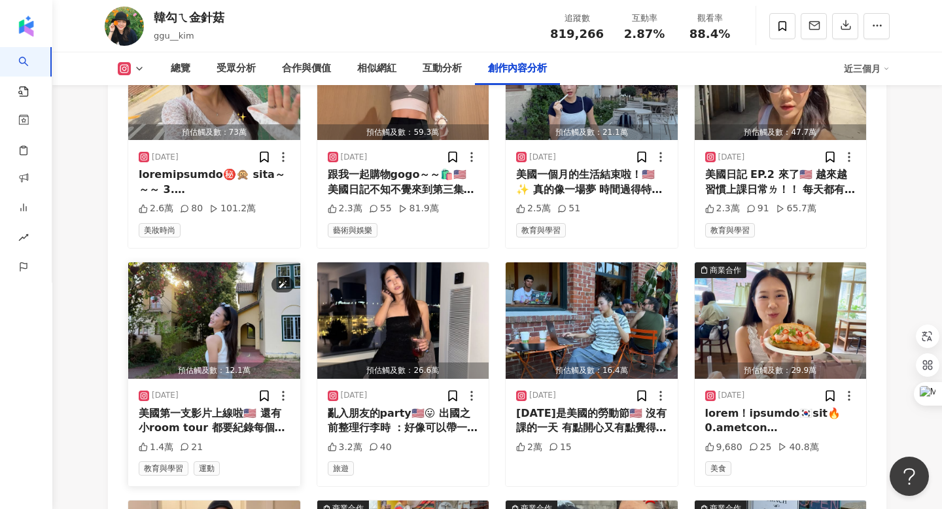
click at [220, 262] on img "button" at bounding box center [214, 320] width 172 height 116
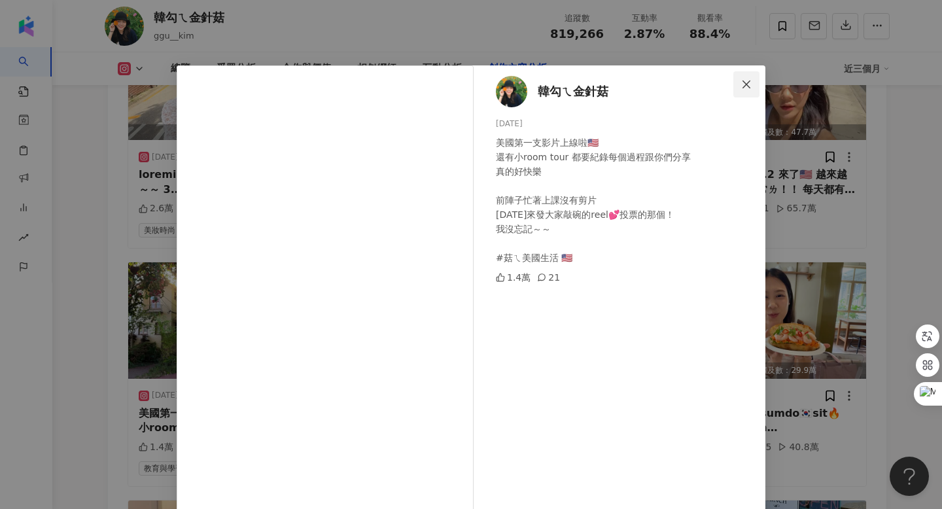
click at [747, 76] on button "Close" at bounding box center [746, 84] width 26 height 26
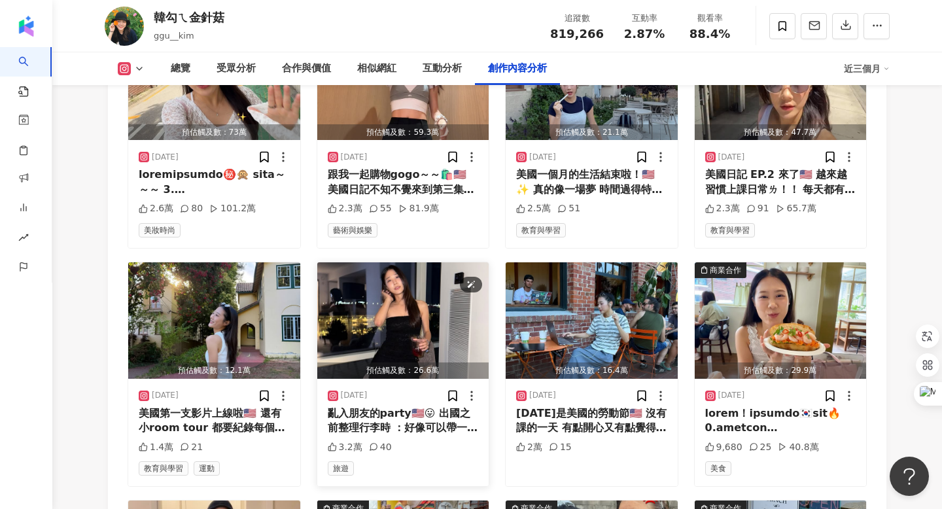
click at [405, 262] on img "button" at bounding box center [403, 320] width 172 height 116
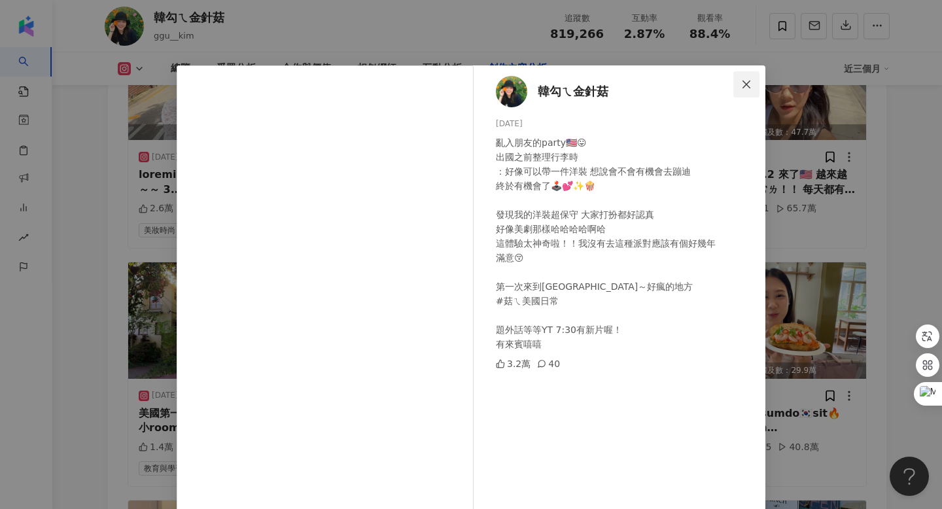
click at [734, 84] on span "Close" at bounding box center [746, 84] width 26 height 10
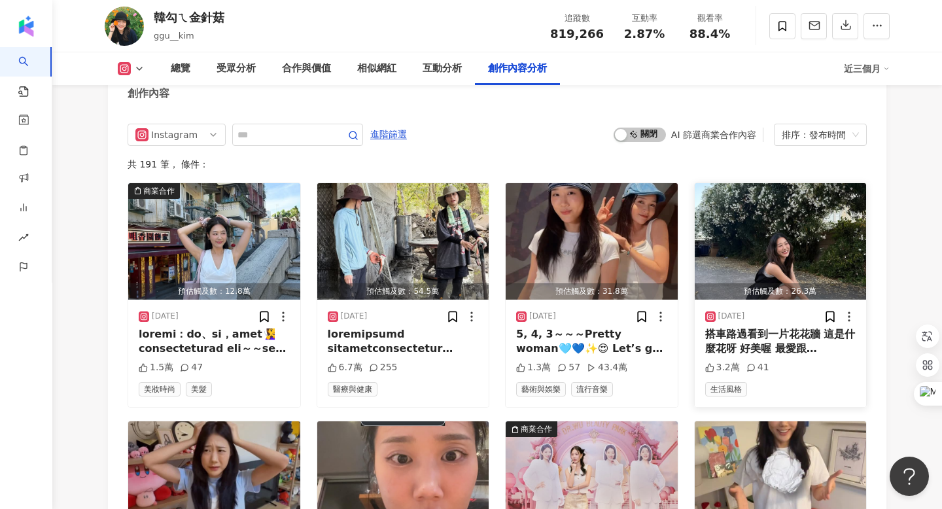
scroll to position [4056, 0]
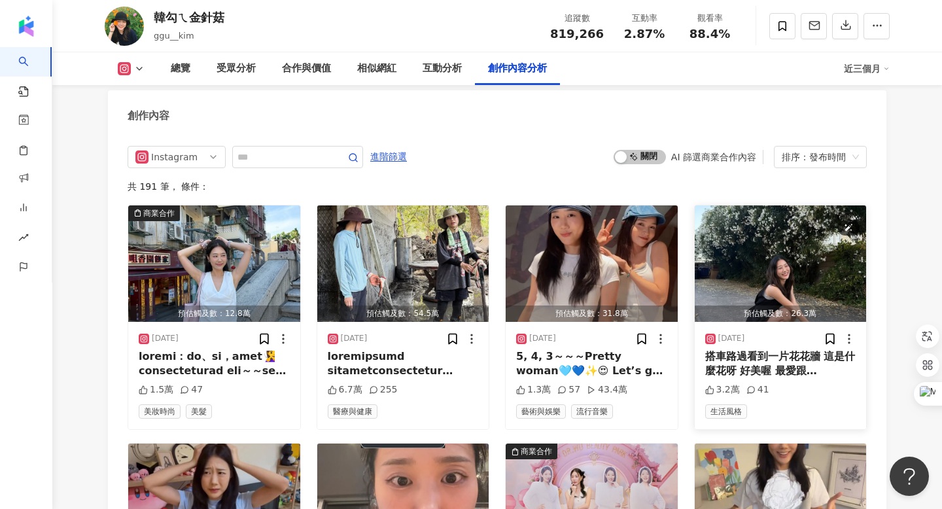
click at [790, 205] on img "button" at bounding box center [780, 263] width 172 height 116
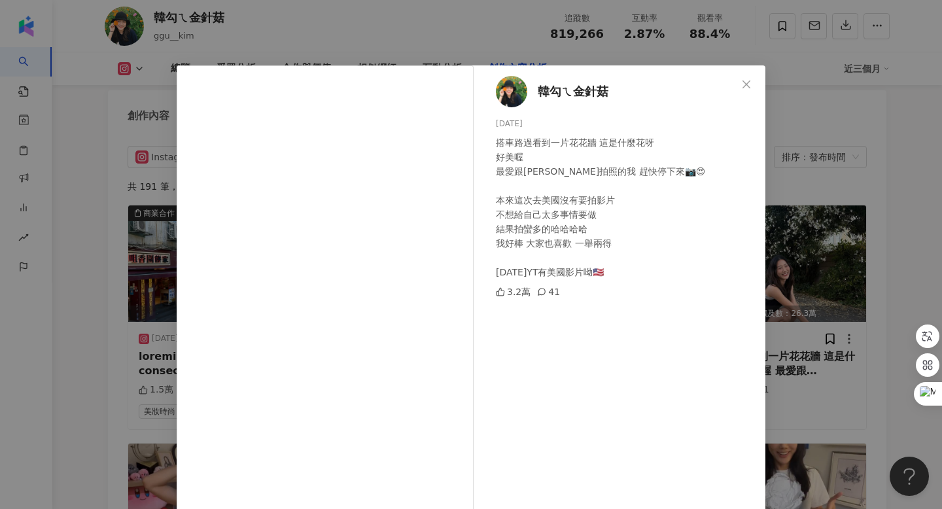
scroll to position [103, 0]
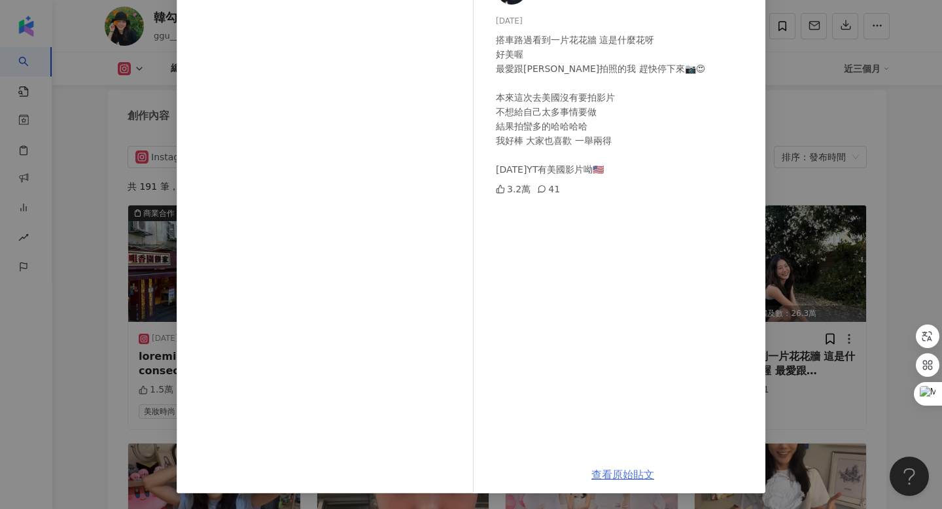
click at [623, 477] on link "查看原始貼文" at bounding box center [622, 474] width 63 height 12
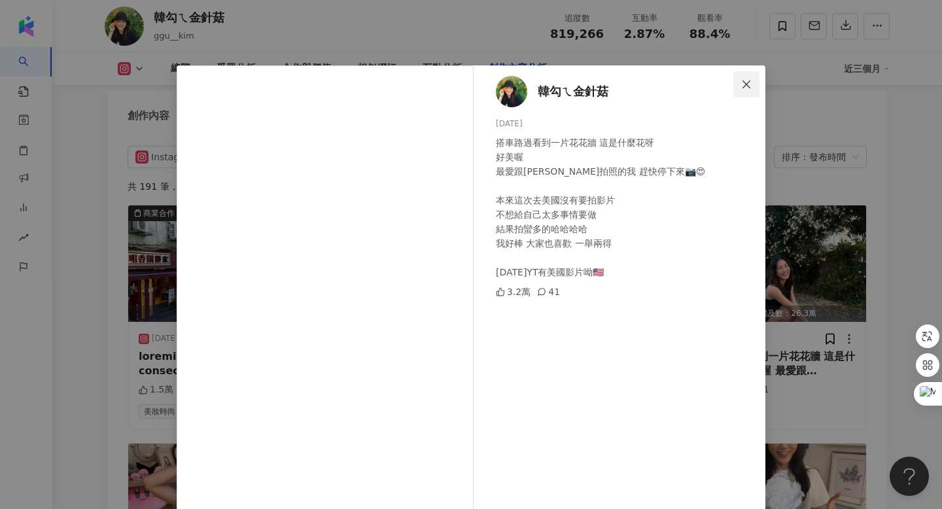
click at [745, 75] on button "Close" at bounding box center [746, 84] width 26 height 26
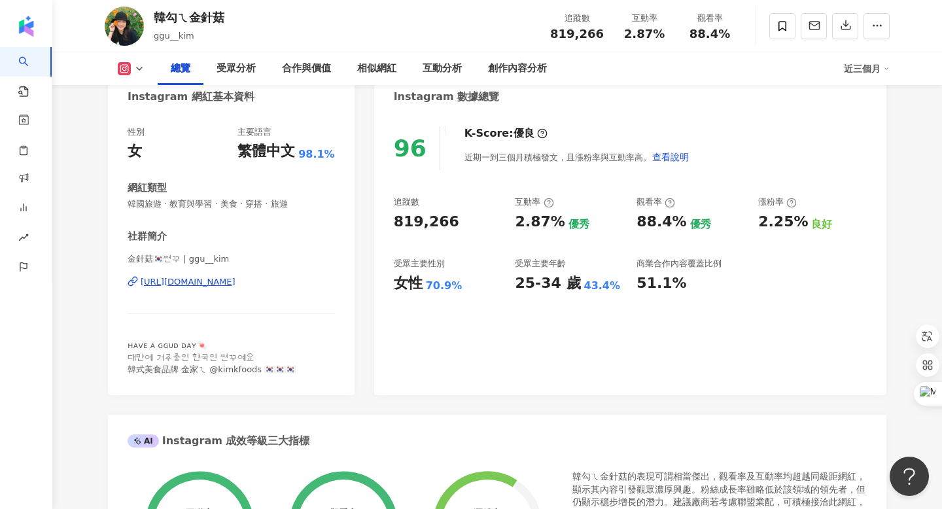
scroll to position [141, 0]
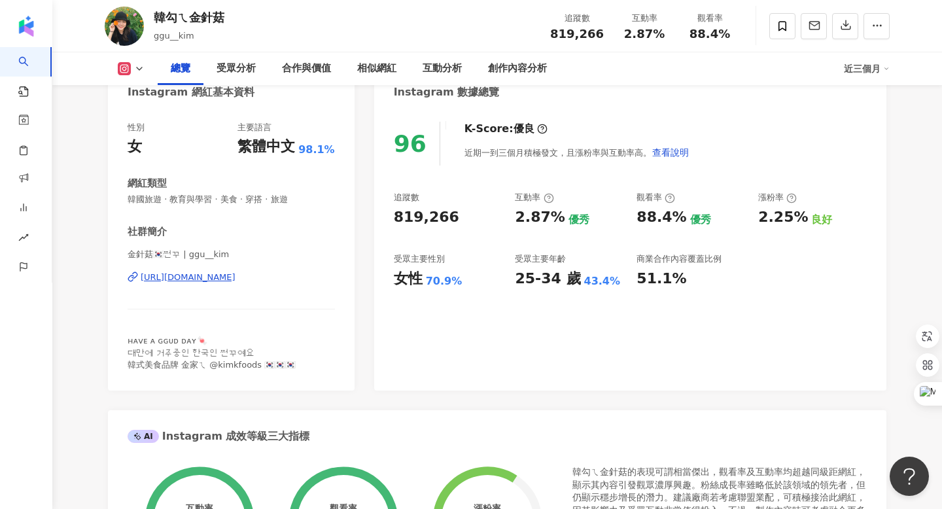
click at [212, 281] on div "[URL][DOMAIN_NAME]" at bounding box center [188, 277] width 95 height 12
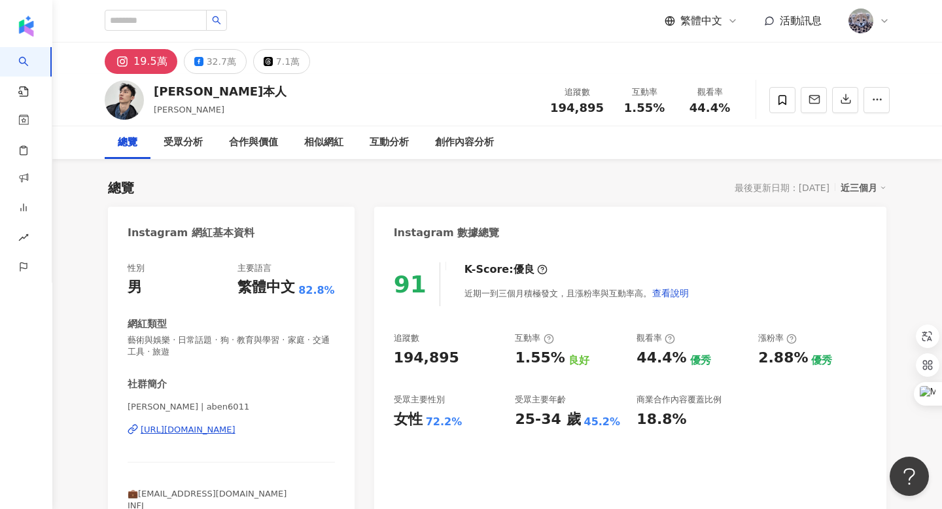
click at [219, 433] on div "https://www.instagram.com/aben6011/" at bounding box center [188, 430] width 95 height 12
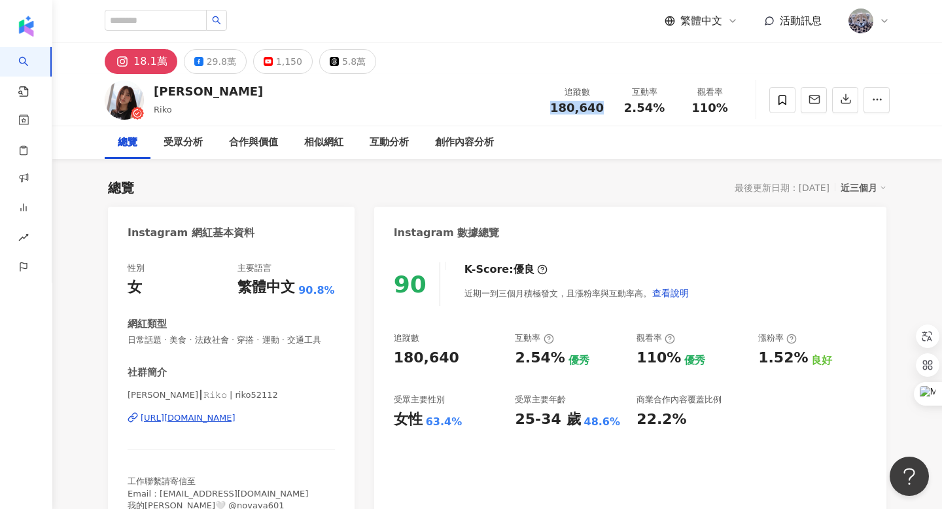
drag, startPoint x: 559, startPoint y: 110, endPoint x: 599, endPoint y: 110, distance: 39.9
click at [599, 110] on span "180,640" at bounding box center [577, 108] width 54 height 14
copy span "180,640"
drag, startPoint x: 696, startPoint y: 109, endPoint x: 734, endPoint y: 108, distance: 38.6
click at [734, 108] on div "觀看率 110%" at bounding box center [709, 100] width 65 height 28
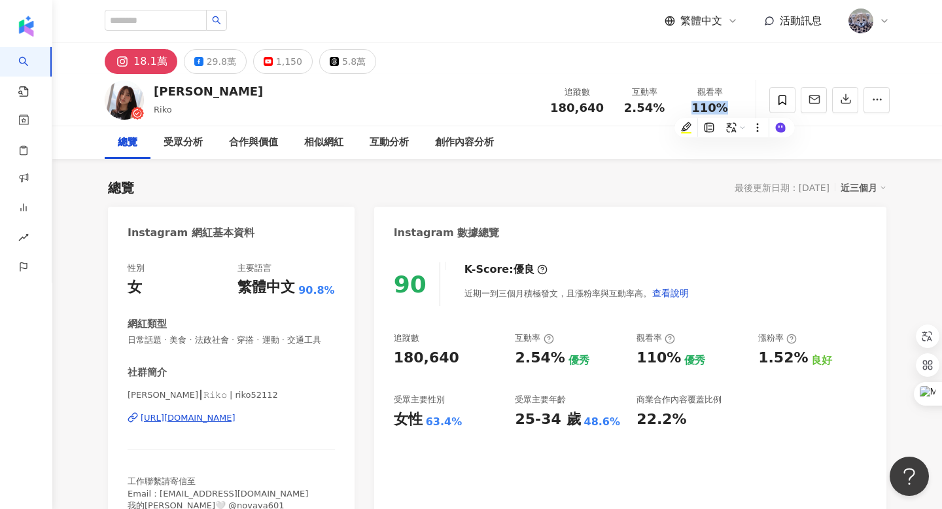
copy span "110%"
drag, startPoint x: 627, startPoint y: 107, endPoint x: 659, endPoint y: 106, distance: 31.4
click at [659, 106] on span "2.54%" at bounding box center [644, 107] width 41 height 13
copy span "2.54%"
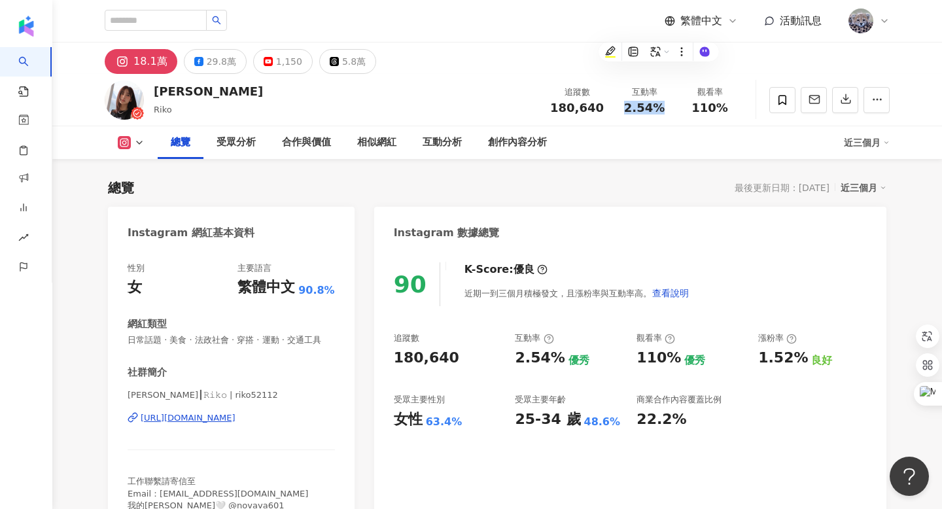
scroll to position [279, 0]
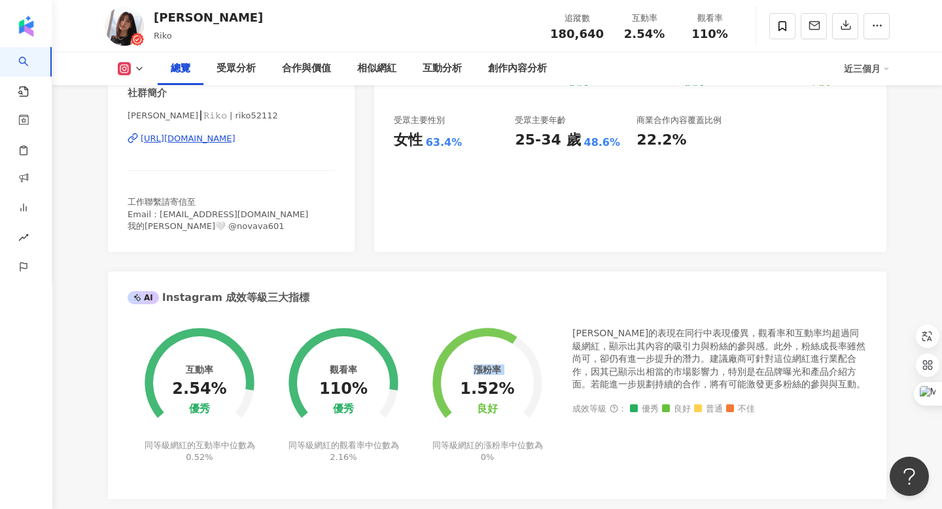
drag, startPoint x: 465, startPoint y: 386, endPoint x: 513, endPoint y: 386, distance: 48.4
click at [513, 386] on div "漲粉率 1.52% 良好 同等級網紅的漲粉率中位數為 0%" at bounding box center [487, 387] width 144 height 152
click at [513, 386] on circle at bounding box center [487, 382] width 93 height 93
drag, startPoint x: 466, startPoint y: 387, endPoint x: 509, endPoint y: 386, distance: 43.8
click at [509, 386] on div "漲粉率 1.52% 良好 同等級網紅的漲粉率中位數為 0%" at bounding box center [487, 387] width 144 height 152
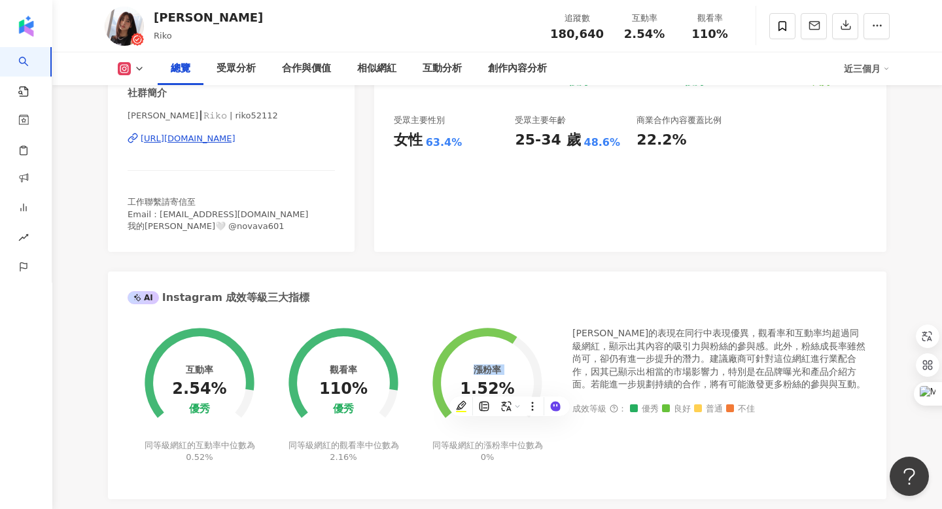
copy div "漲粉率"
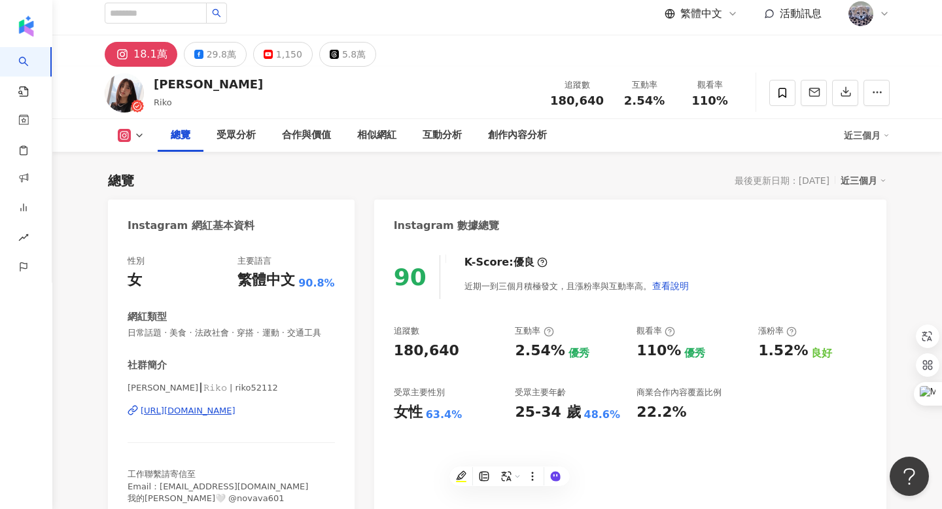
scroll to position [0, 0]
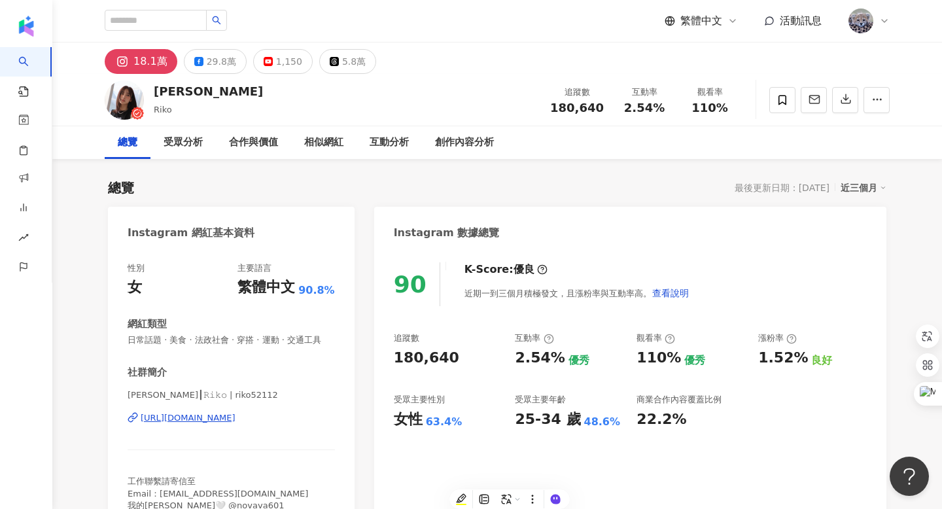
click at [427, 105] on div "席惟倫 Riko 追蹤數 180,640 互動率 2.54% 觀看率 110%" at bounding box center [496, 100] width 837 height 52
drag, startPoint x: 558, startPoint y: 108, endPoint x: 597, endPoint y: 108, distance: 38.6
click at [597, 108] on span "180,640" at bounding box center [577, 108] width 54 height 14
copy span "180,640"
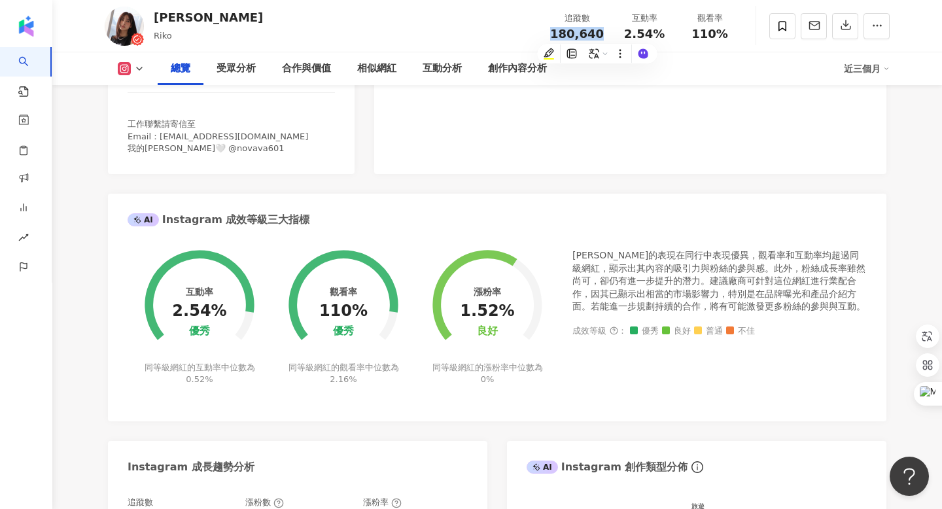
scroll to position [372, 0]
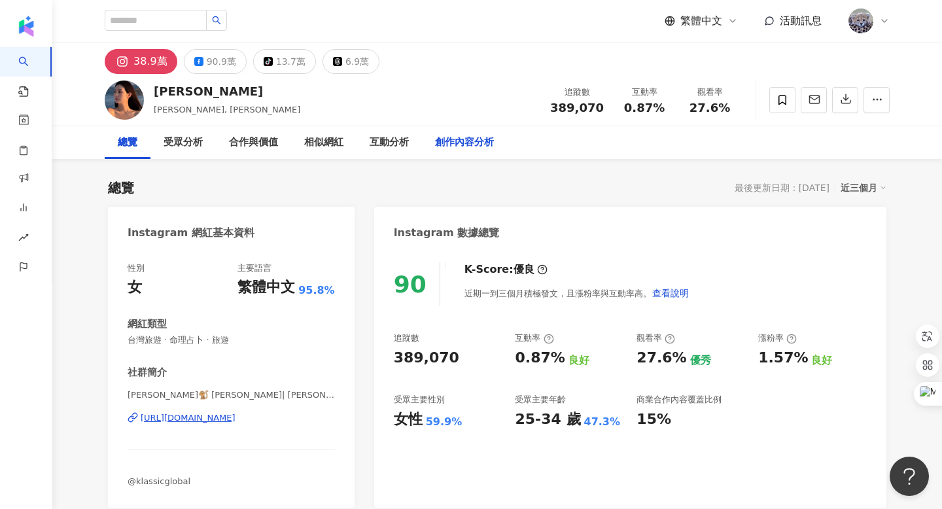
click at [445, 145] on div "創作內容分析" at bounding box center [464, 143] width 59 height 16
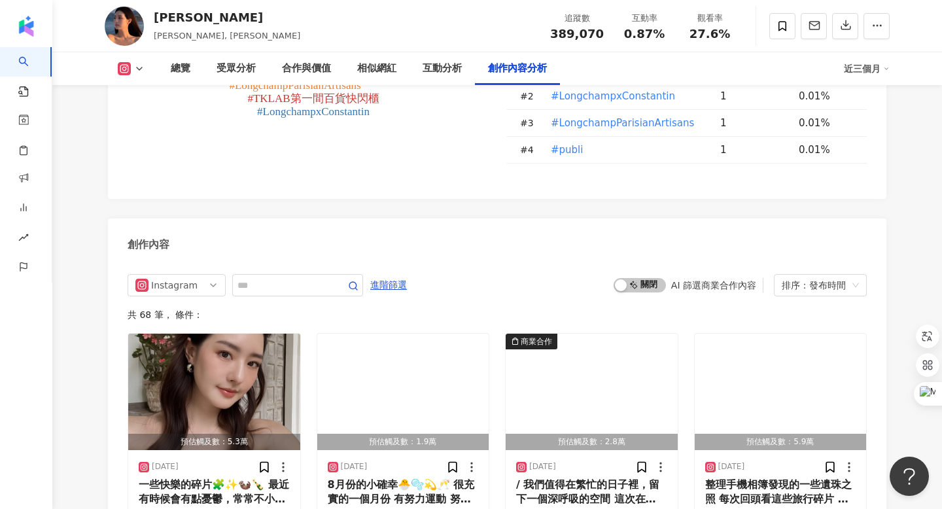
scroll to position [3965, 0]
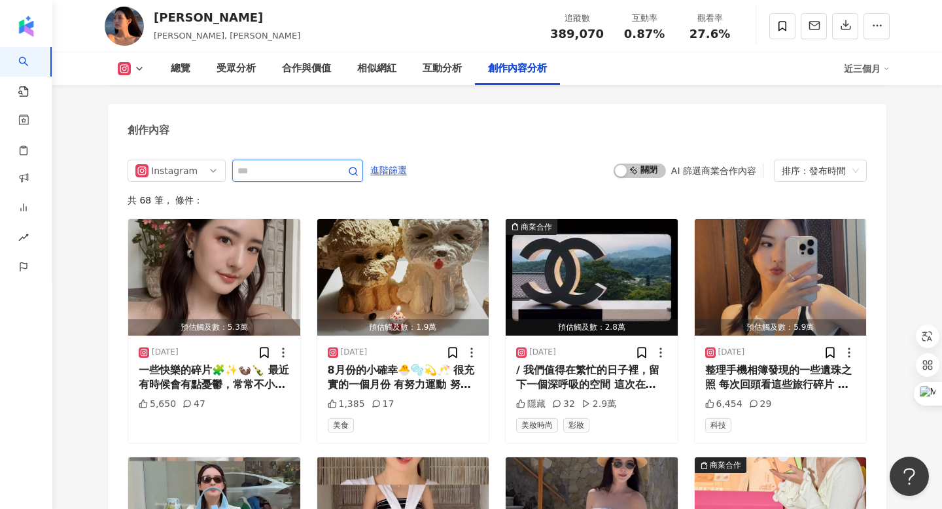
click at [245, 163] on input "text" at bounding box center [283, 171] width 92 height 16
type input "**"
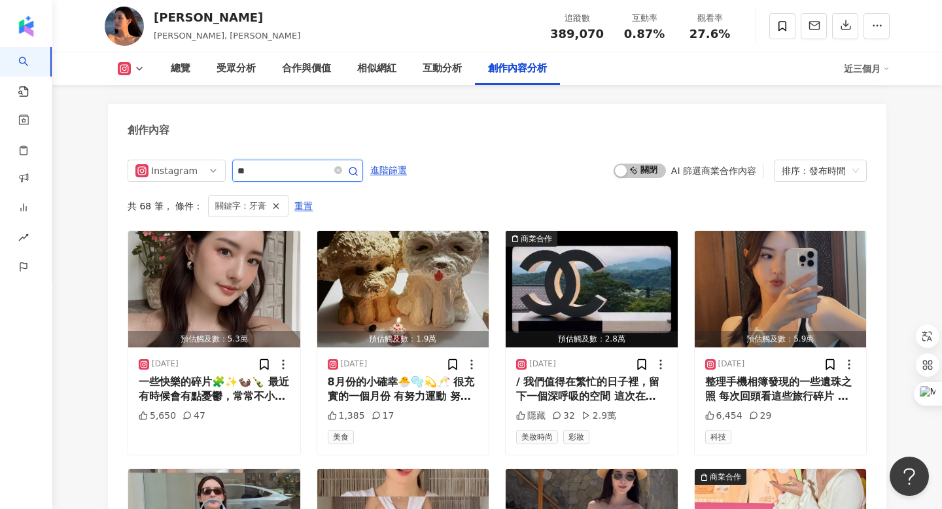
scroll to position [3950, 0]
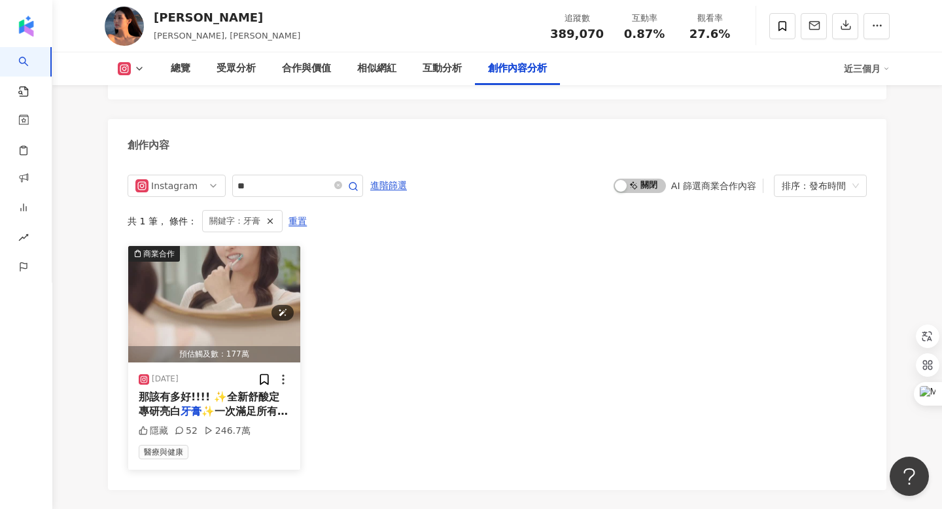
click at [245, 291] on img "button" at bounding box center [214, 304] width 172 height 116
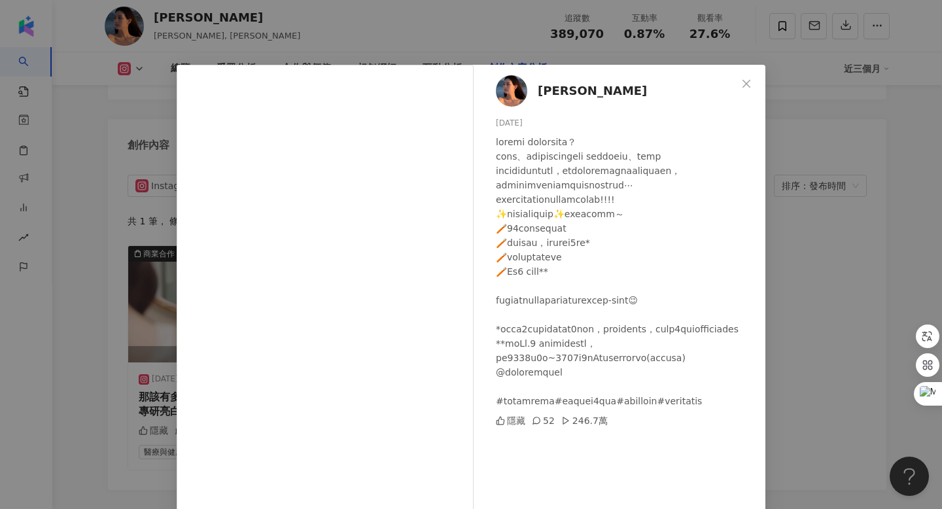
scroll to position [0, 0]
click at [744, 85] on icon "close" at bounding box center [746, 84] width 10 height 10
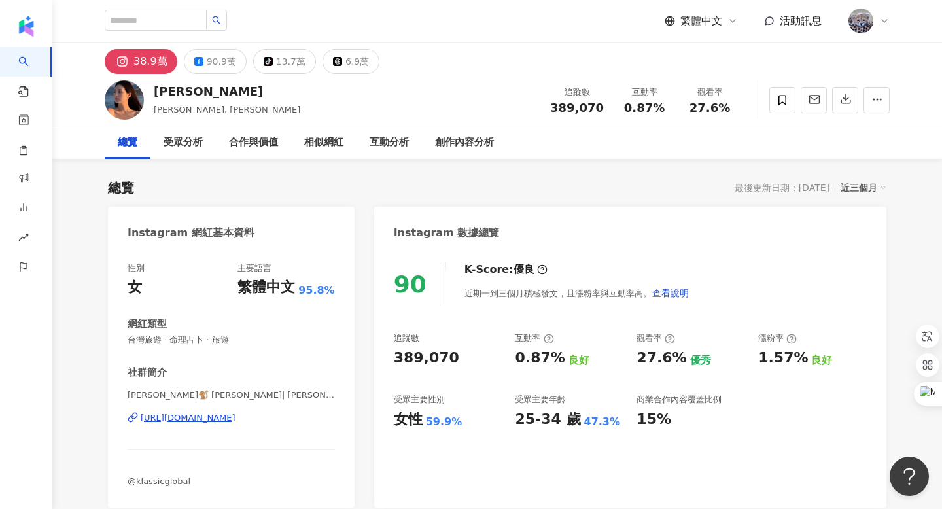
click at [235, 413] on div "https://www.instagram.com/katie_chennn/" at bounding box center [188, 418] width 95 height 12
drag, startPoint x: 557, startPoint y: 105, endPoint x: 600, endPoint y: 105, distance: 42.5
click at [600, 105] on span "389,070" at bounding box center [577, 108] width 54 height 14
copy span "389,070"
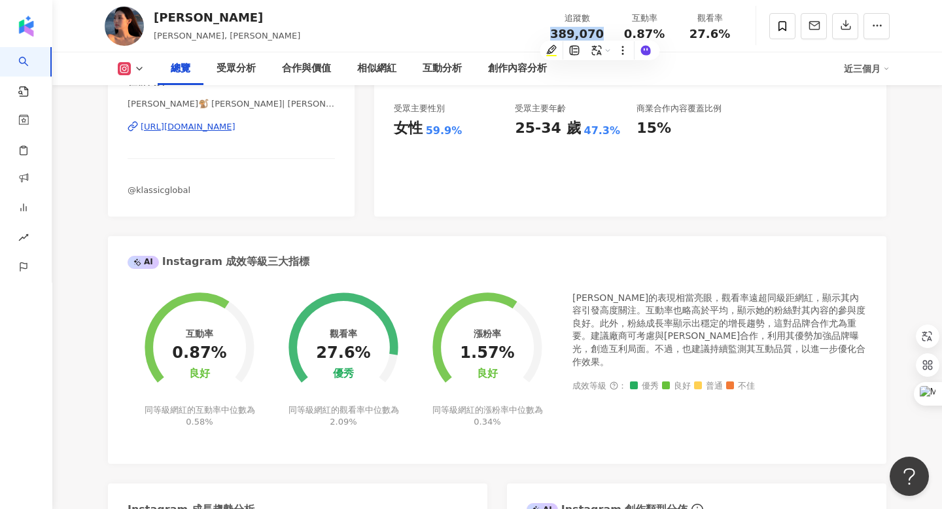
scroll to position [301, 0]
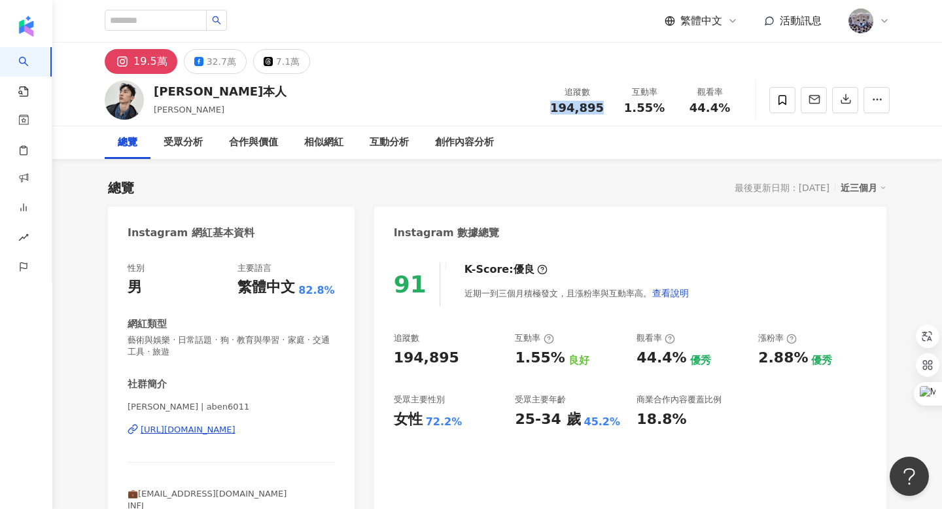
click at [598, 105] on div "194,895" at bounding box center [577, 107] width 54 height 13
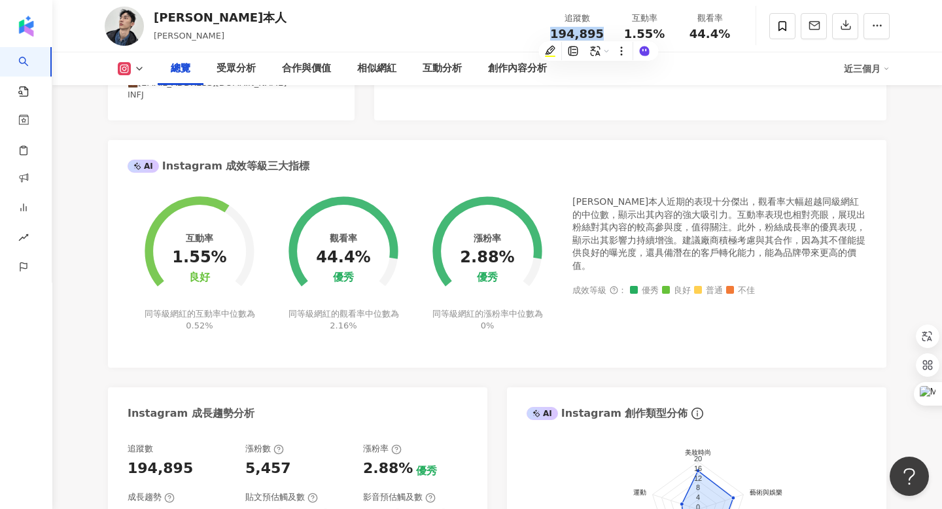
scroll to position [373, 0]
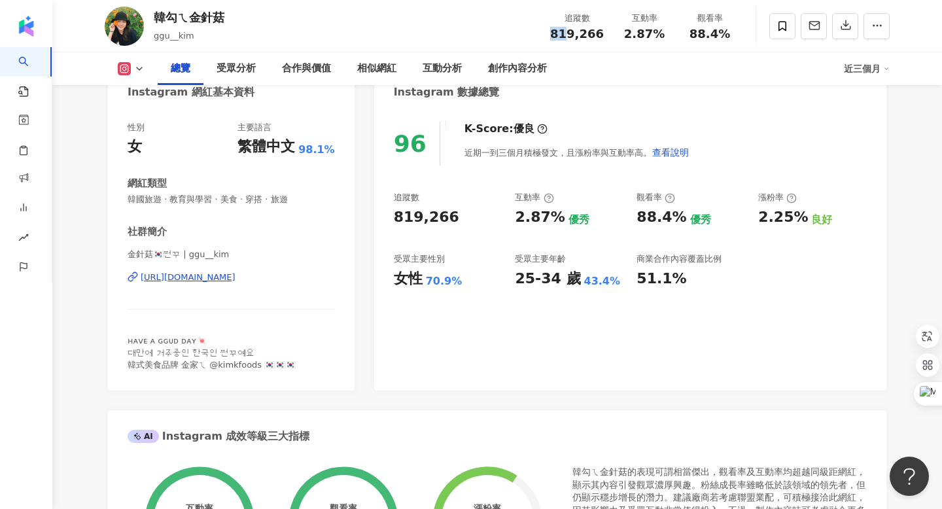
scroll to position [141, 0]
click at [600, 35] on span "819,266" at bounding box center [577, 34] width 54 height 14
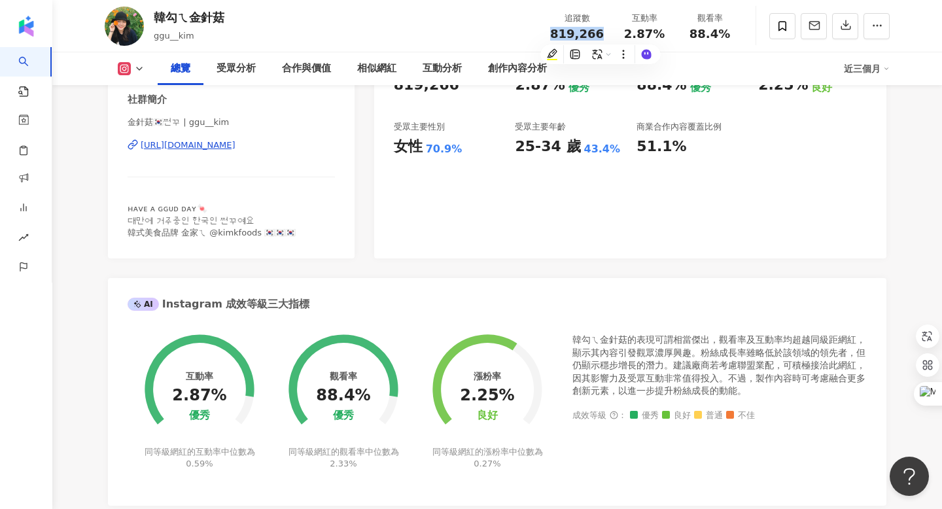
scroll to position [339, 0]
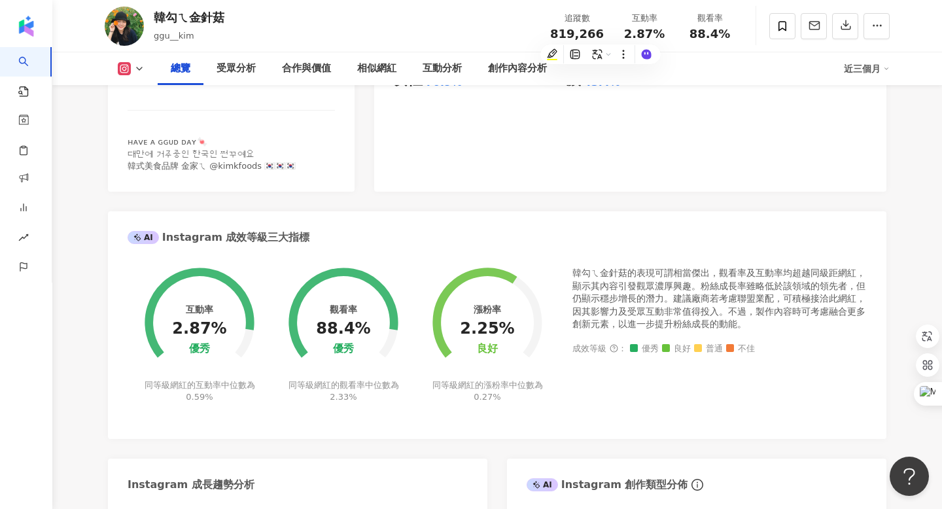
click at [660, 116] on div "96 K-Score : 優良 近期一到三個月積極發文，且漲粉率與互動率高。 查看說明 追蹤數 819,266 互動率 2.87% 優秀 觀看率 88.4% …" at bounding box center [630, 51] width 512 height 282
